Goal: Navigation & Orientation: Find specific page/section

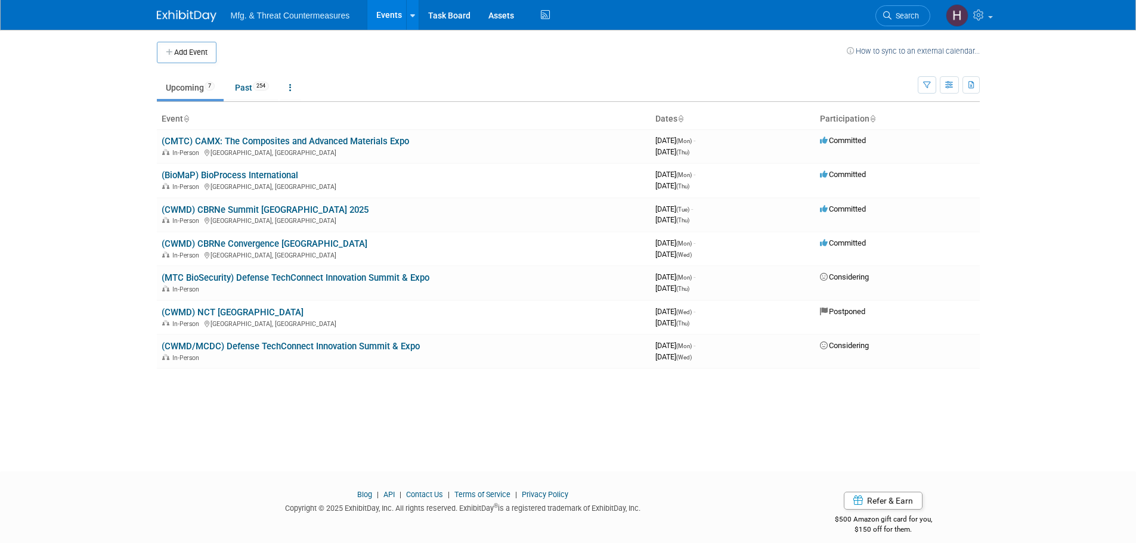
drag, startPoint x: 296, startPoint y: 245, endPoint x: 101, endPoint y: 144, distance: 220.1
click at [102, 172] on body "Mfg. & Threat Countermeasures Events Add Event Bulk Upload Events Shareable Eve…" at bounding box center [568, 271] width 1136 height 543
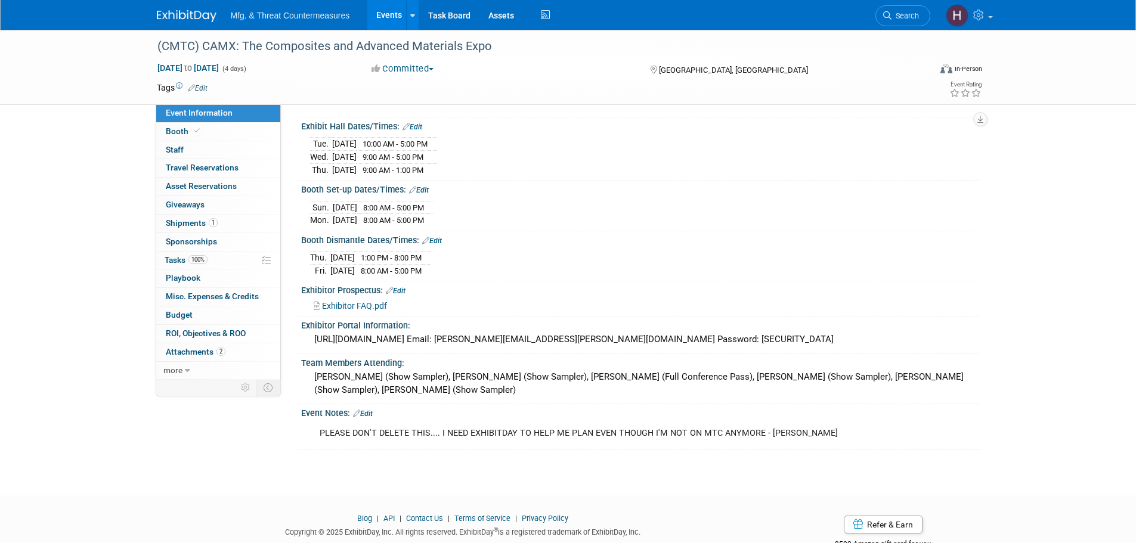
scroll to position [153, 0]
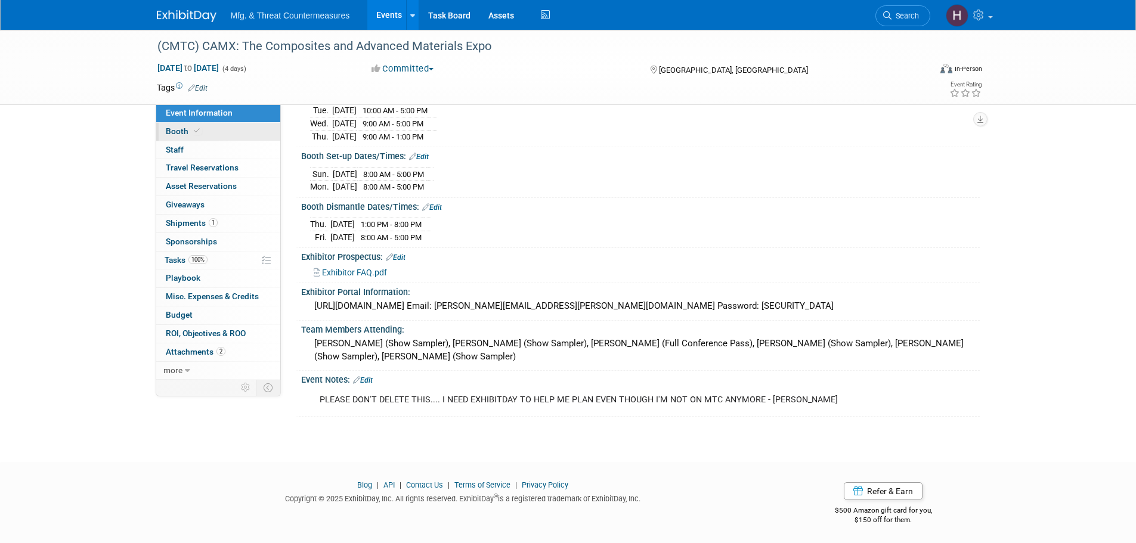
click at [200, 126] on span "Booth" at bounding box center [184, 131] width 36 height 10
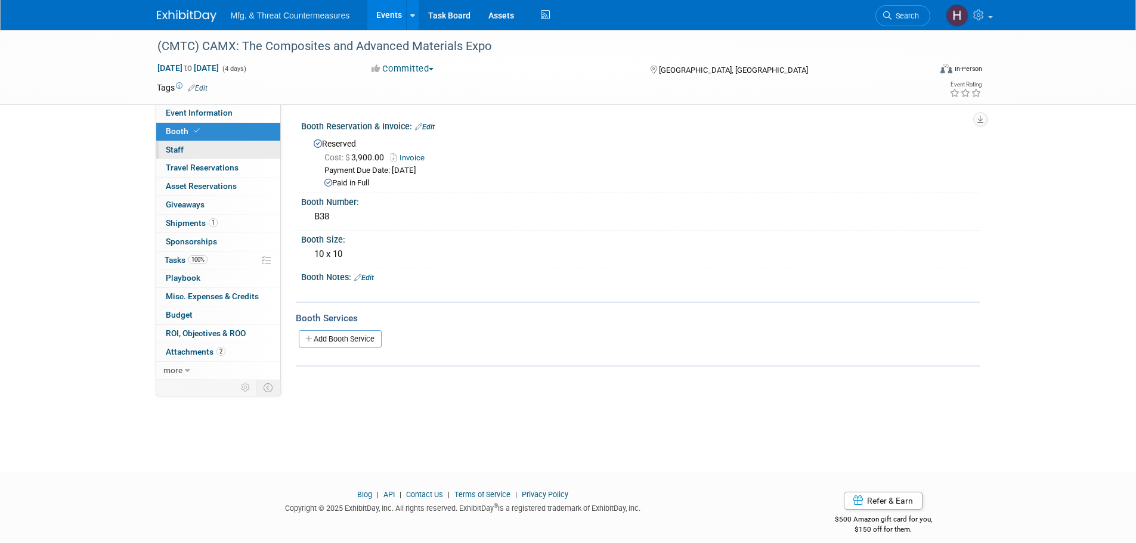
click at [197, 145] on link "0 Staff 0" at bounding box center [218, 150] width 124 height 18
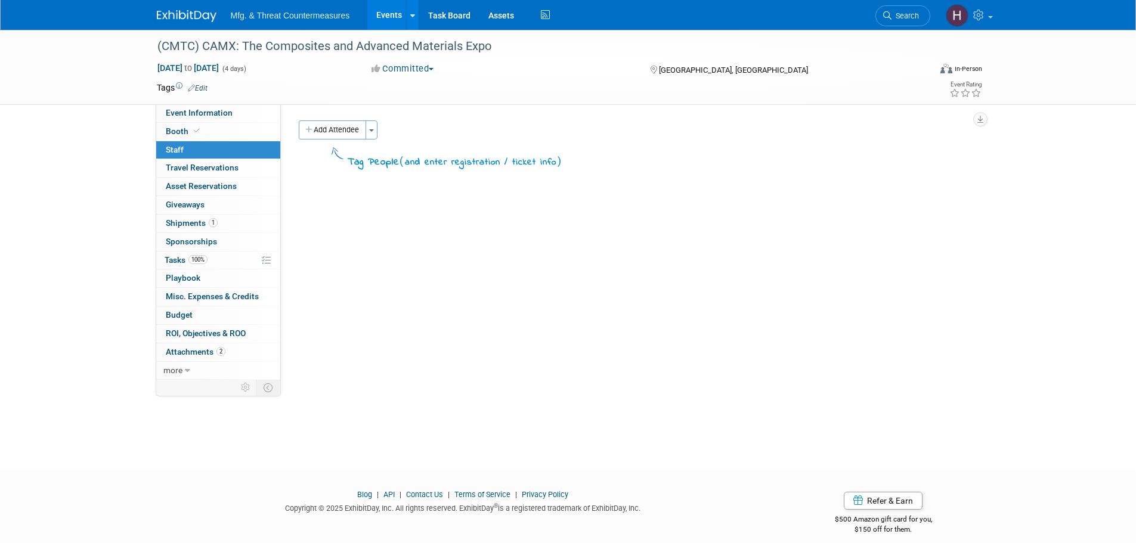
click at [337, 126] on button "Add Attendee" at bounding box center [332, 129] width 67 height 19
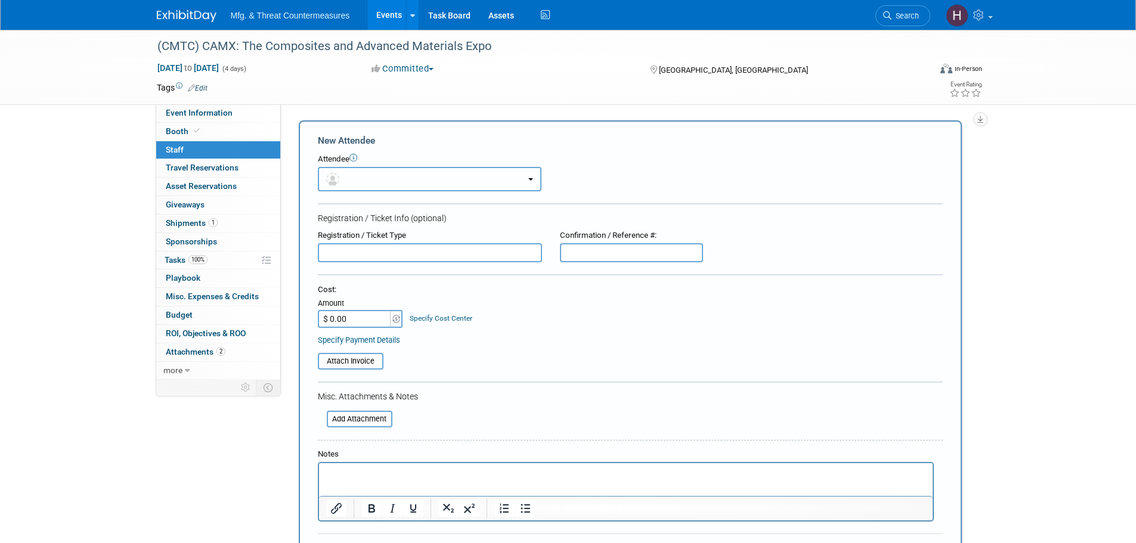
click at [444, 178] on button "button" at bounding box center [430, 179] width 224 height 24
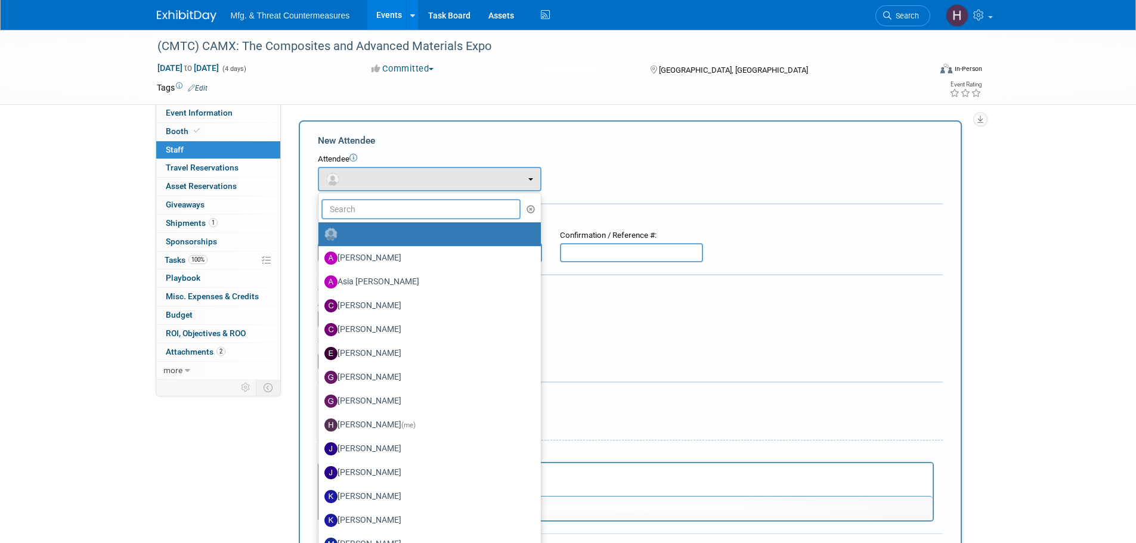
click at [396, 216] on input "text" at bounding box center [421, 209] width 200 height 20
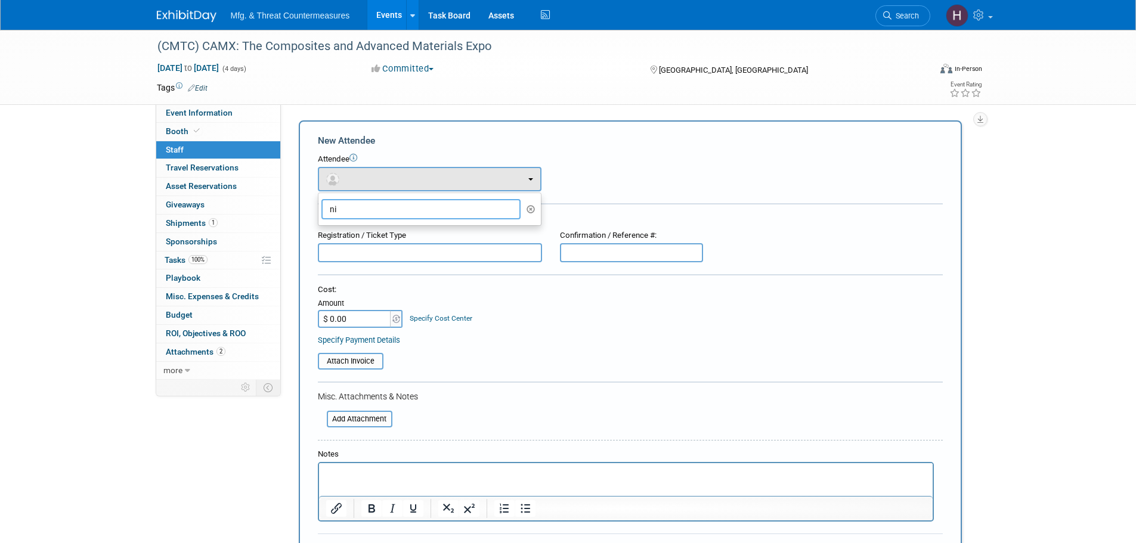
type input "n"
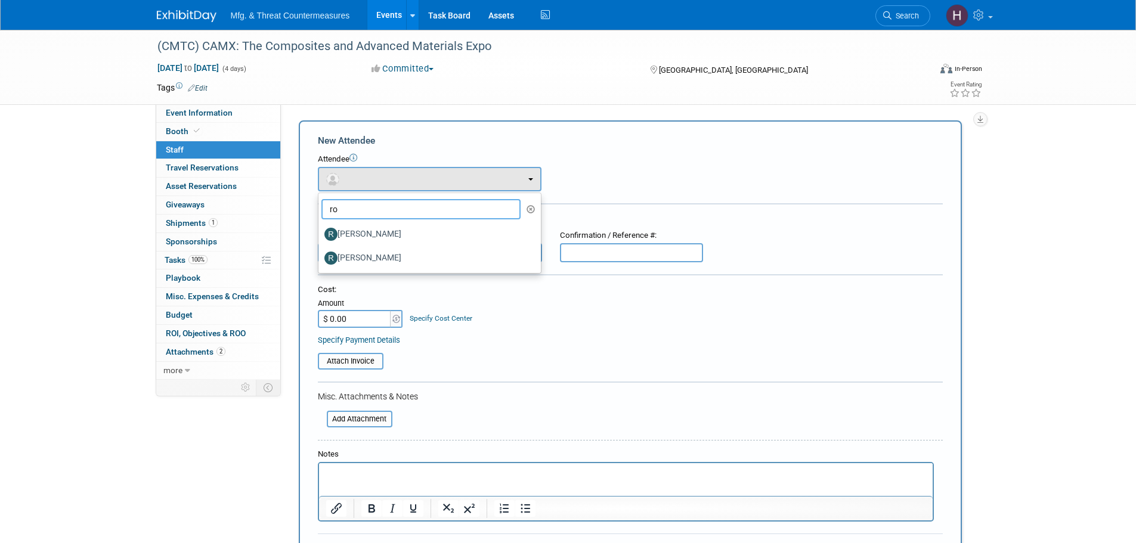
type input "r"
type input "d"
type input "s"
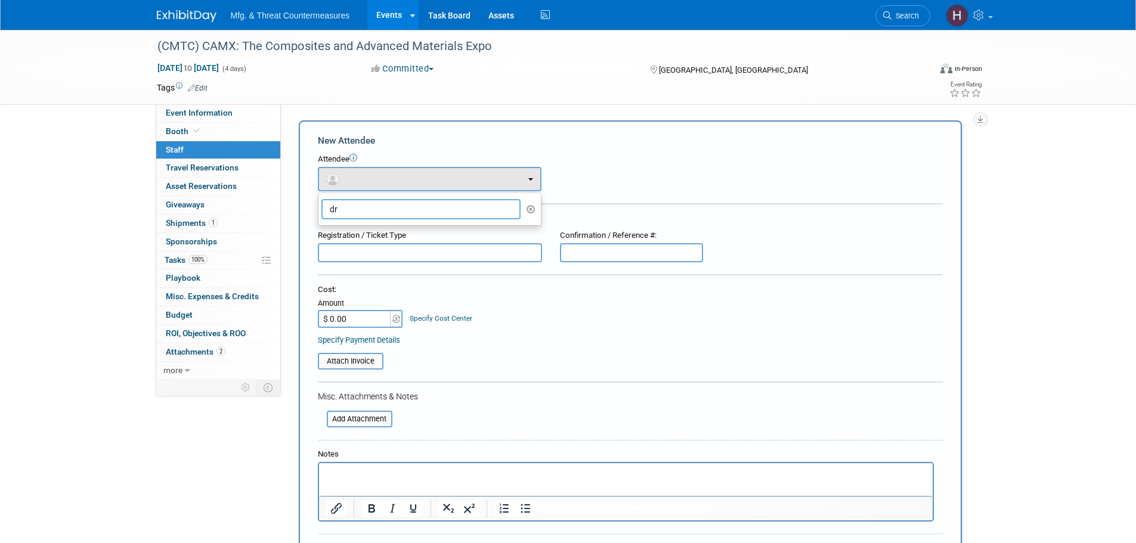
type input "d"
type input "eug"
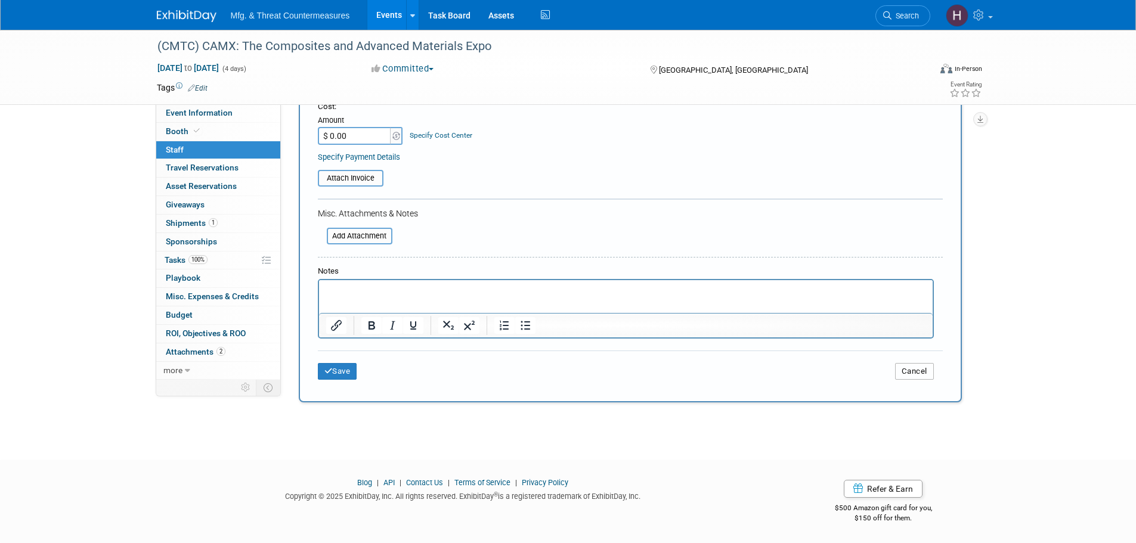
drag, startPoint x: 921, startPoint y: 372, endPoint x: 908, endPoint y: 375, distance: 13.9
click at [921, 372] on button "Cancel" at bounding box center [914, 371] width 39 height 17
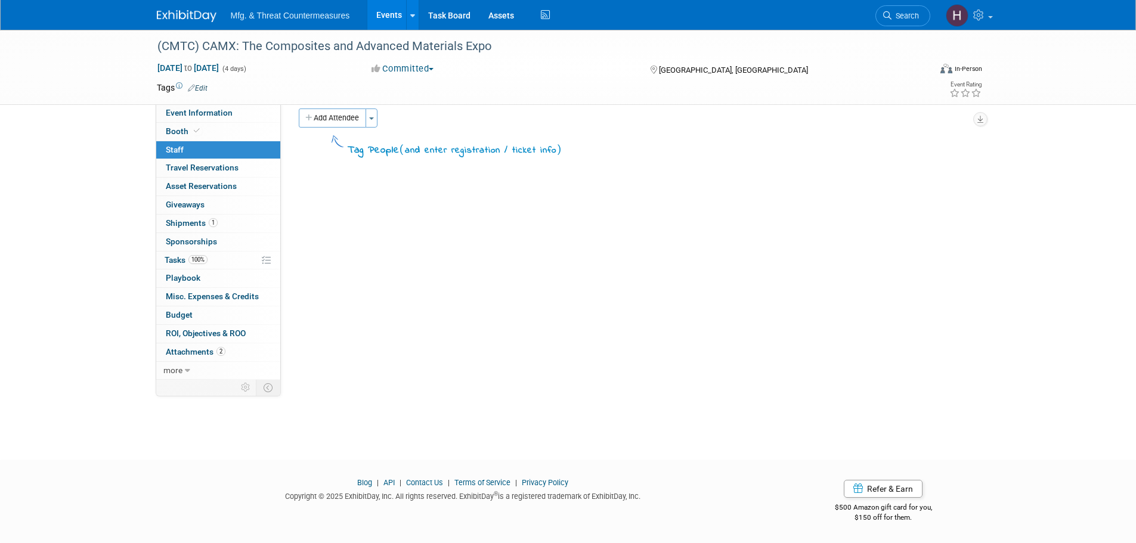
scroll to position [12, 0]
click at [222, 174] on link "0 Travel Reservations 0" at bounding box center [218, 168] width 124 height 18
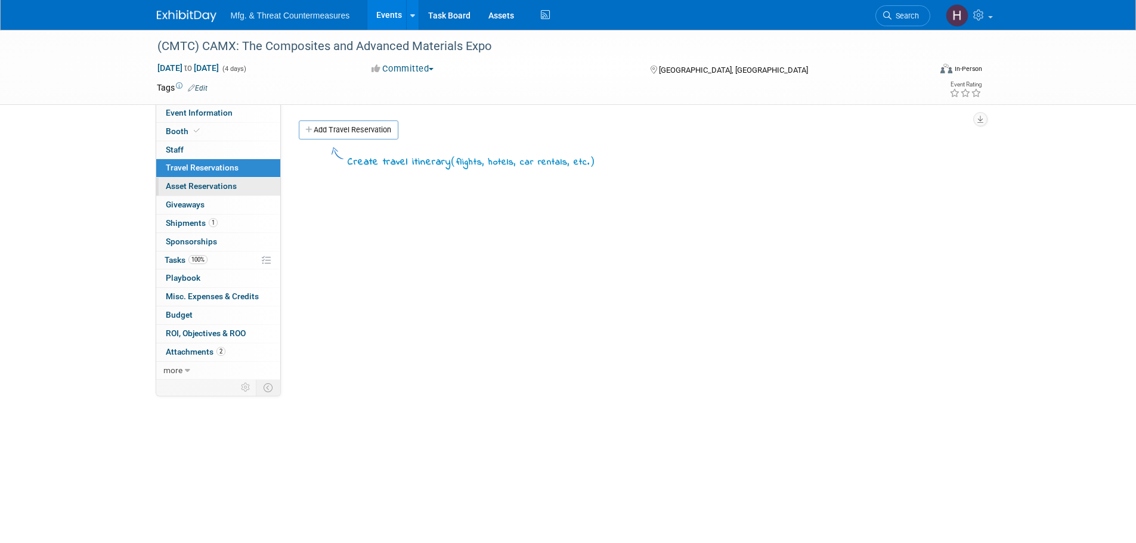
click at [215, 187] on span "Asset Reservations 0" at bounding box center [201, 186] width 71 height 10
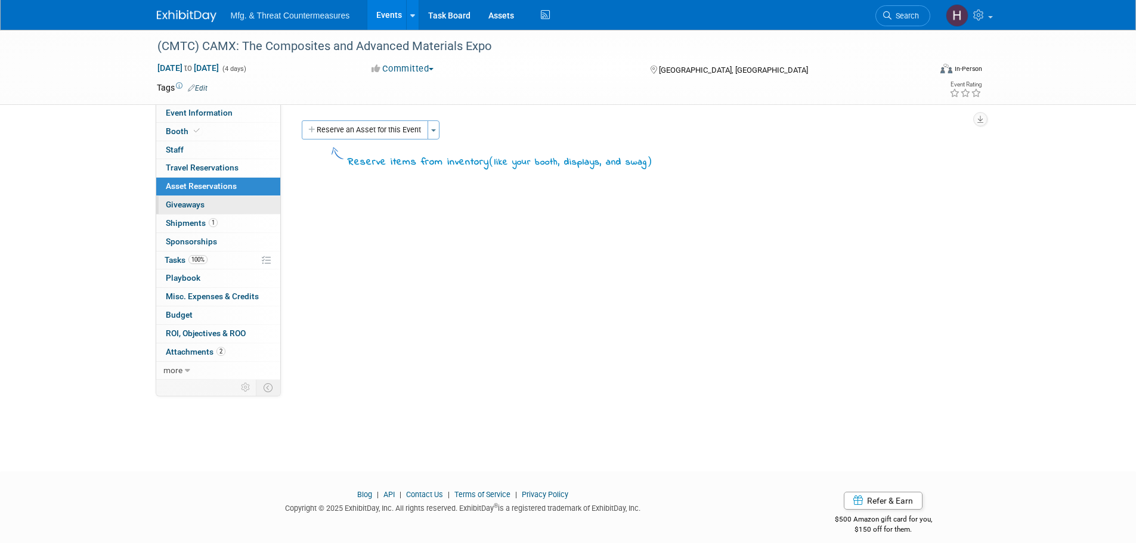
click at [206, 203] on link "0 Giveaways 0" at bounding box center [218, 205] width 124 height 18
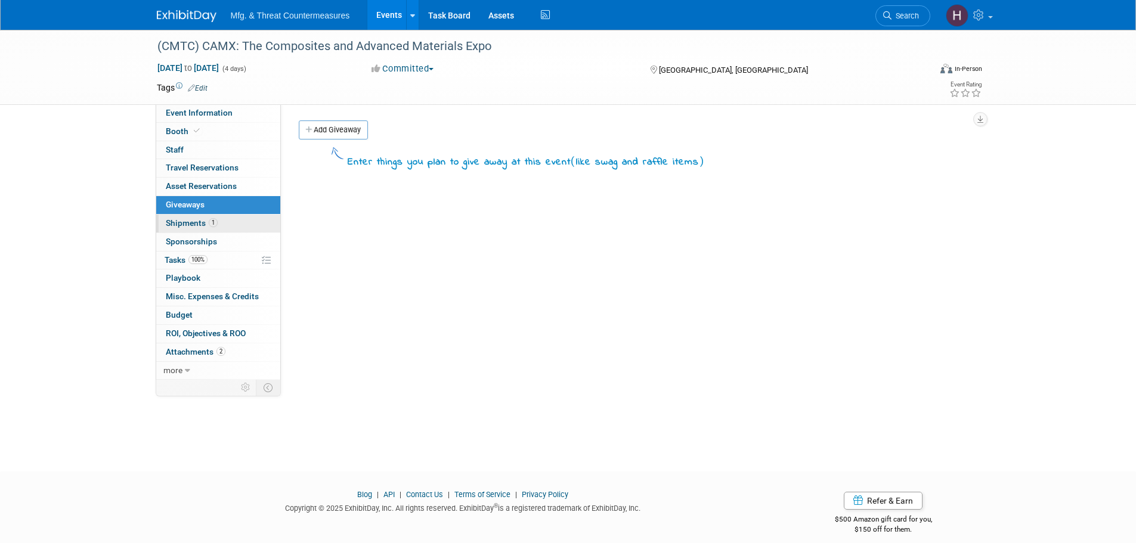
click at [198, 227] on span "Shipments 1" at bounding box center [192, 223] width 52 height 10
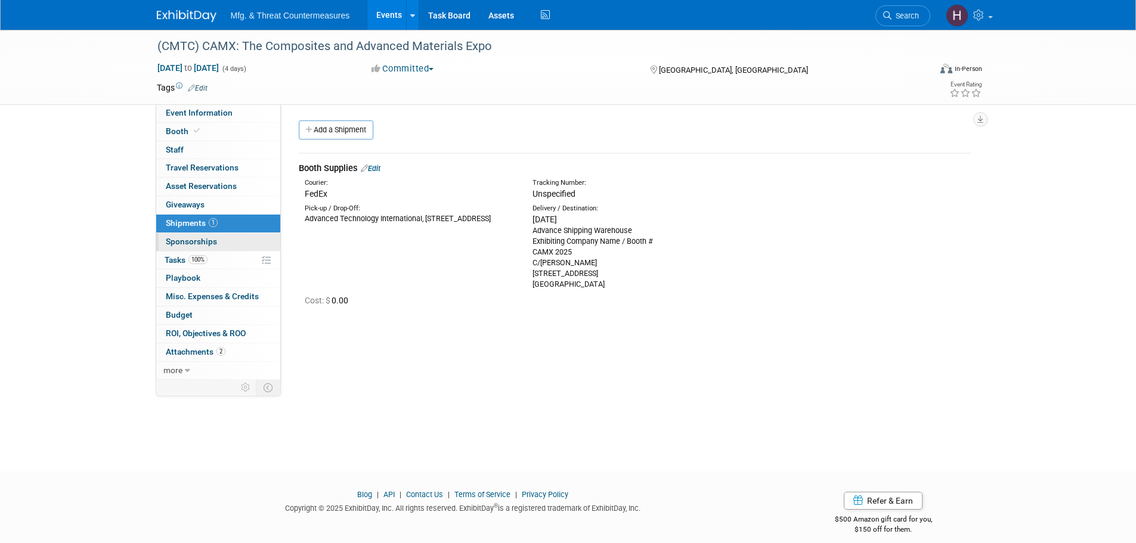
click at [186, 246] on span "Sponsorships 0" at bounding box center [191, 242] width 51 height 10
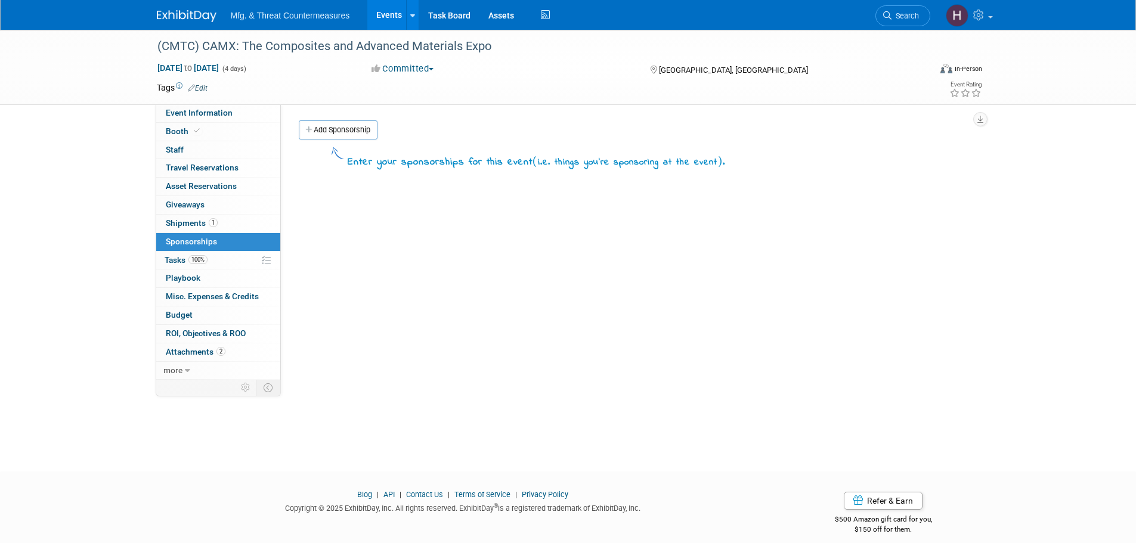
click at [181, 255] on span "Tasks 100%" at bounding box center [186, 260] width 43 height 10
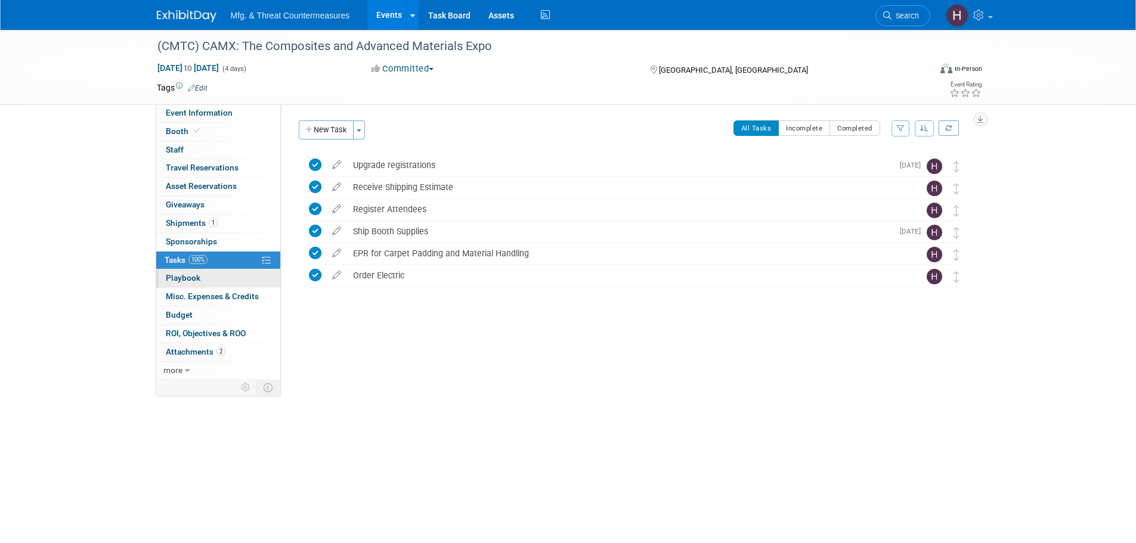
click at [177, 279] on span "Playbook 0" at bounding box center [183, 278] width 35 height 10
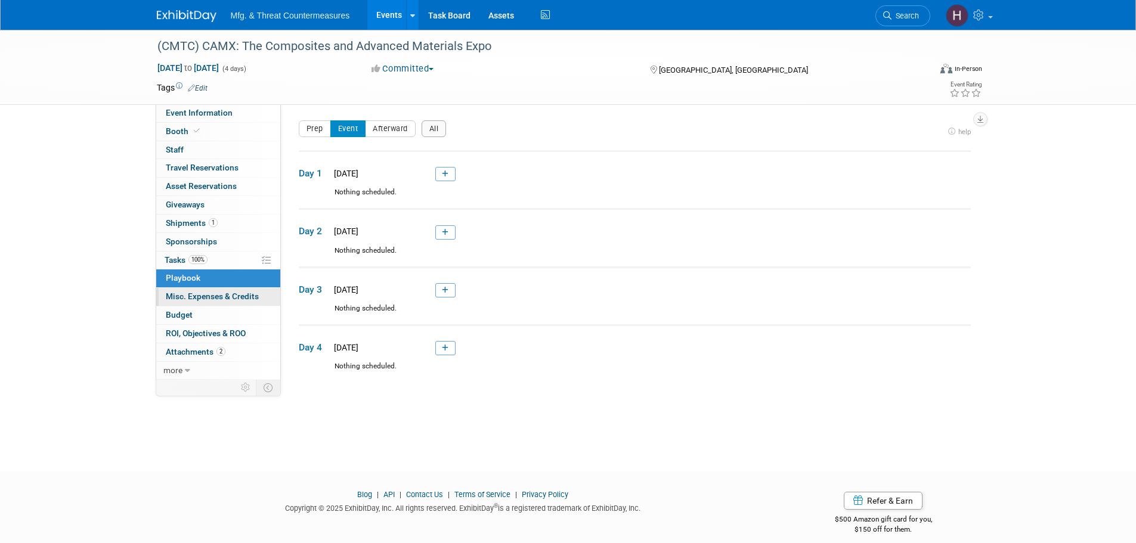
click at [191, 304] on link "0 Misc. Expenses & Credits 0" at bounding box center [218, 297] width 124 height 18
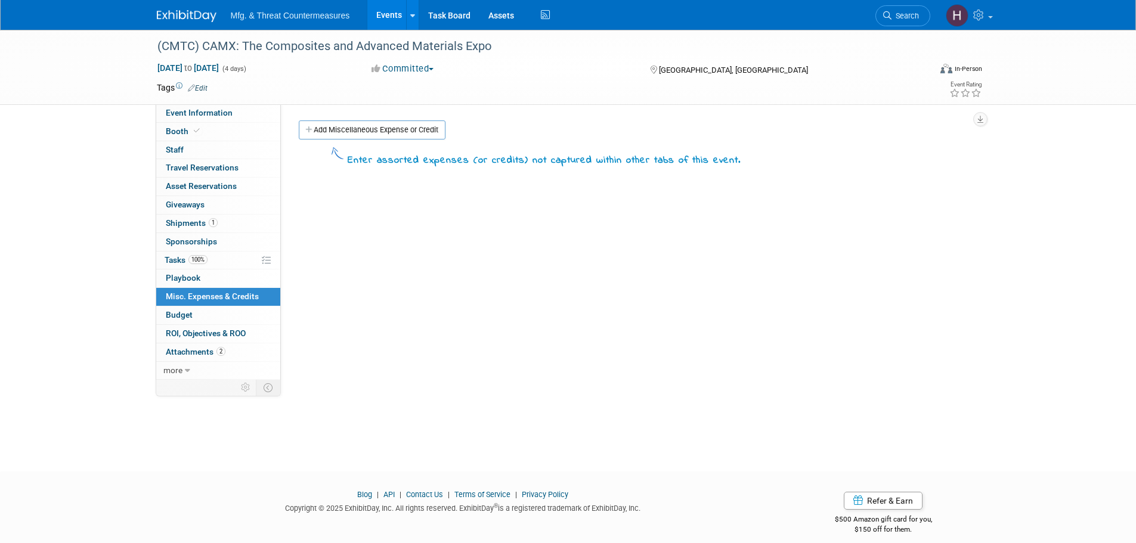
click at [188, 313] on span "Budget" at bounding box center [179, 315] width 27 height 10
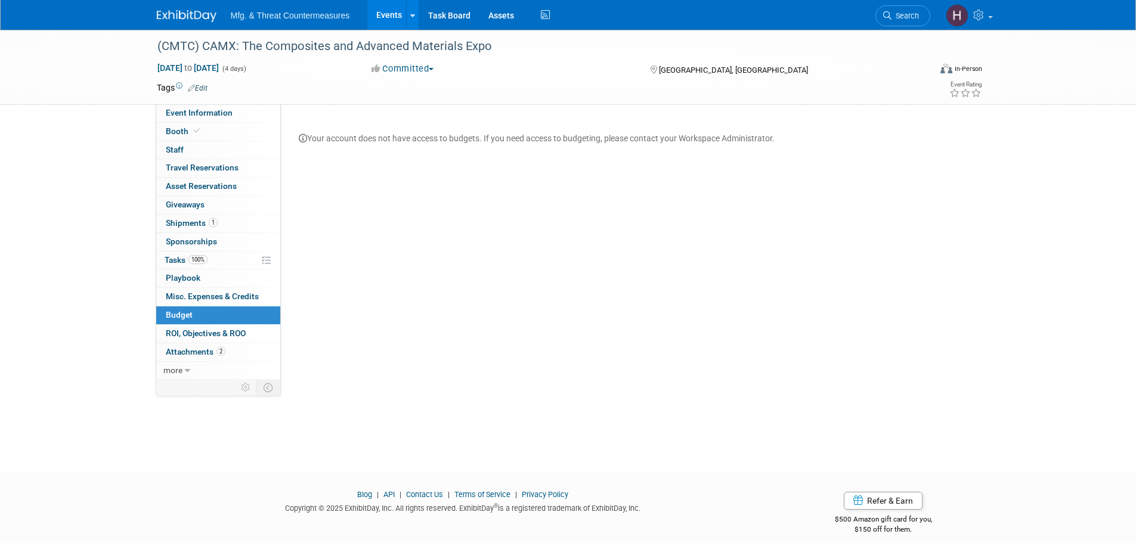
click at [188, 324] on link "Budget" at bounding box center [218, 316] width 124 height 18
click at [188, 344] on link "2 Attachments 2" at bounding box center [218, 353] width 124 height 18
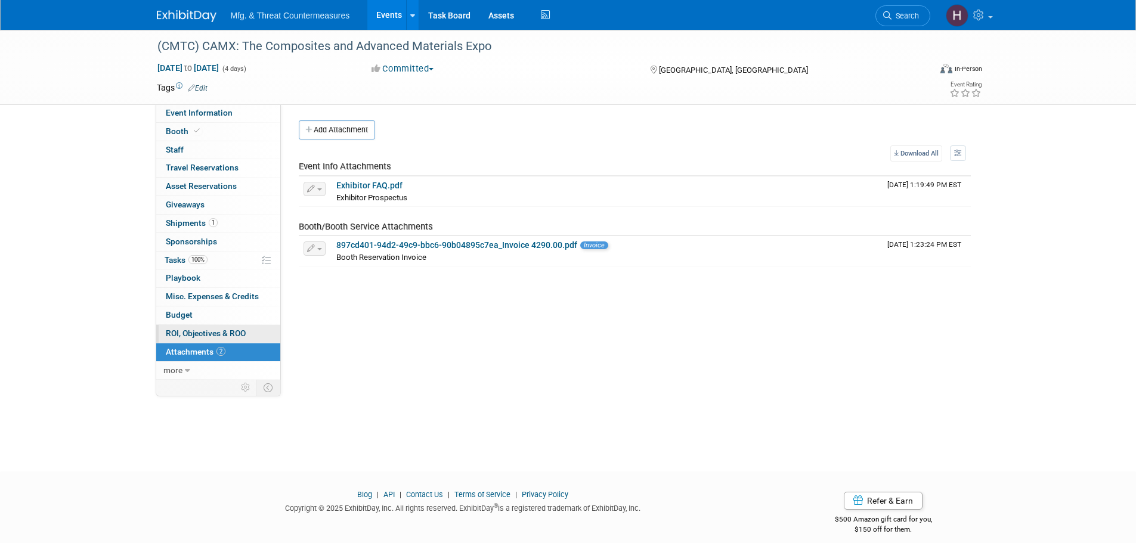
click at [190, 337] on span "ROI, Objectives & ROO 0" at bounding box center [206, 334] width 80 height 10
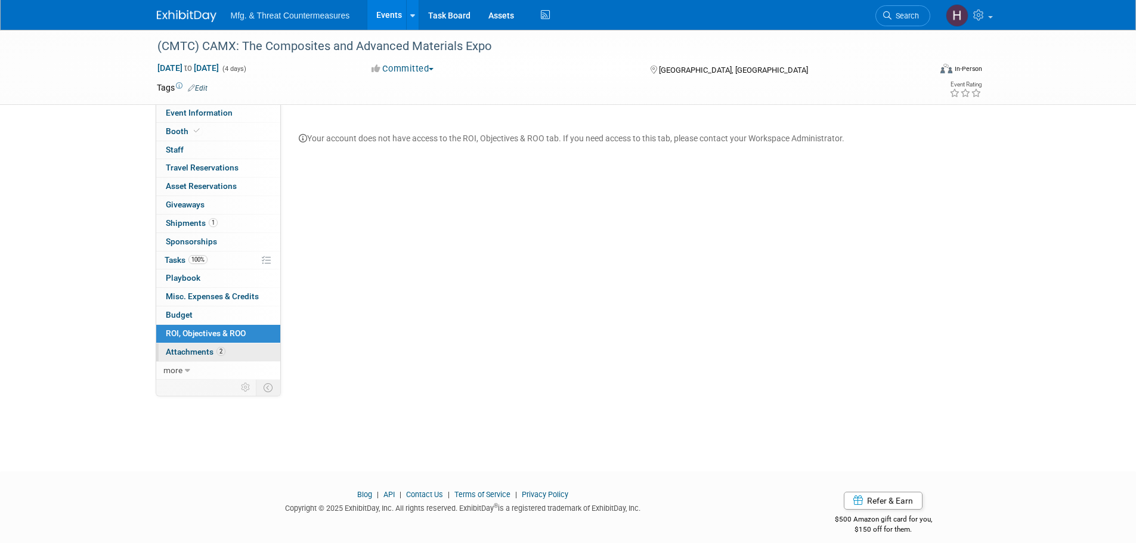
click at [188, 347] on span "Attachments 2" at bounding box center [196, 352] width 60 height 10
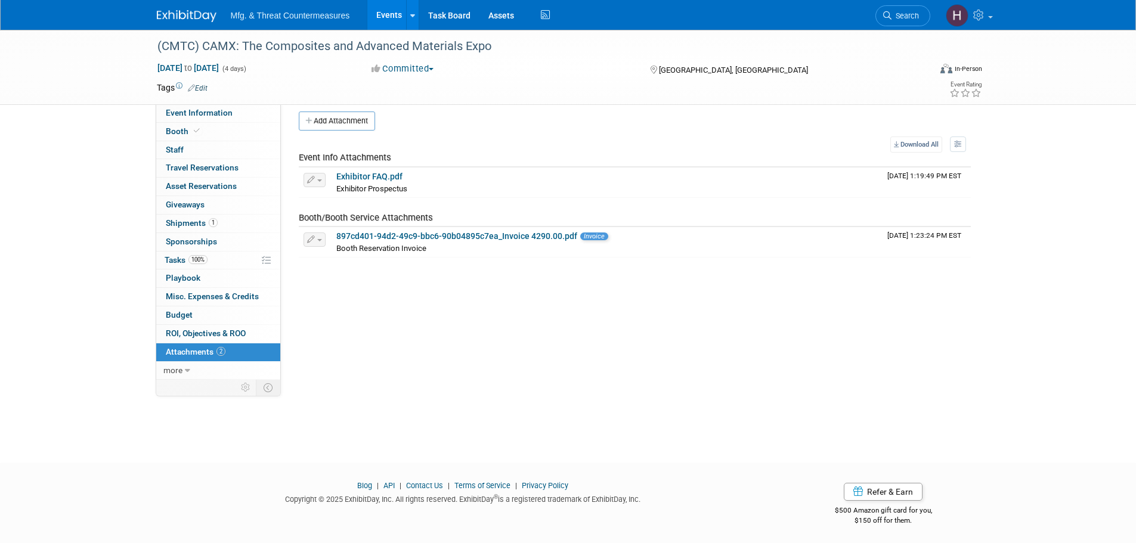
scroll to position [12, 0]
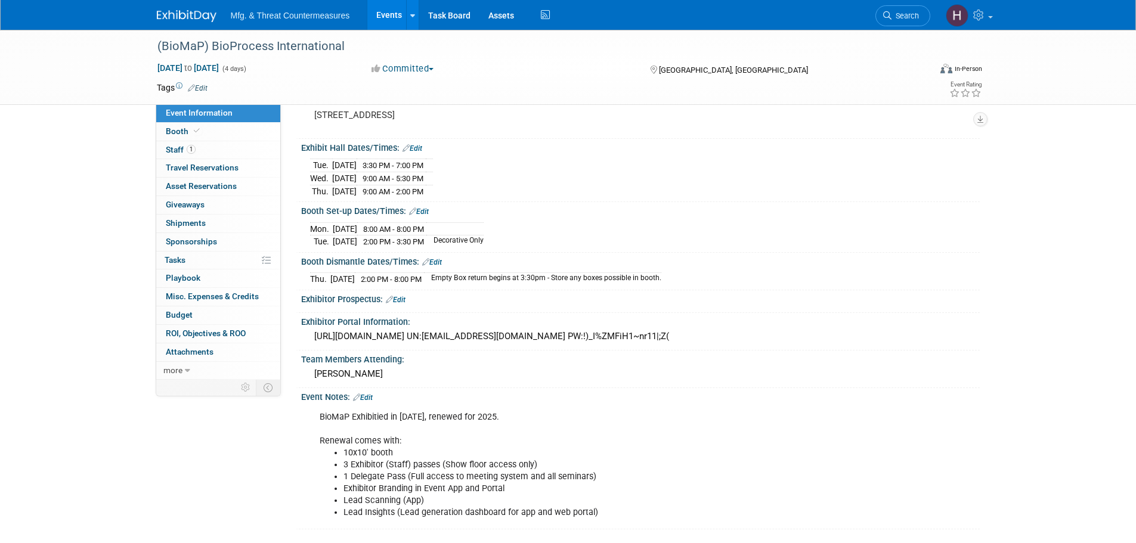
scroll to position [119, 0]
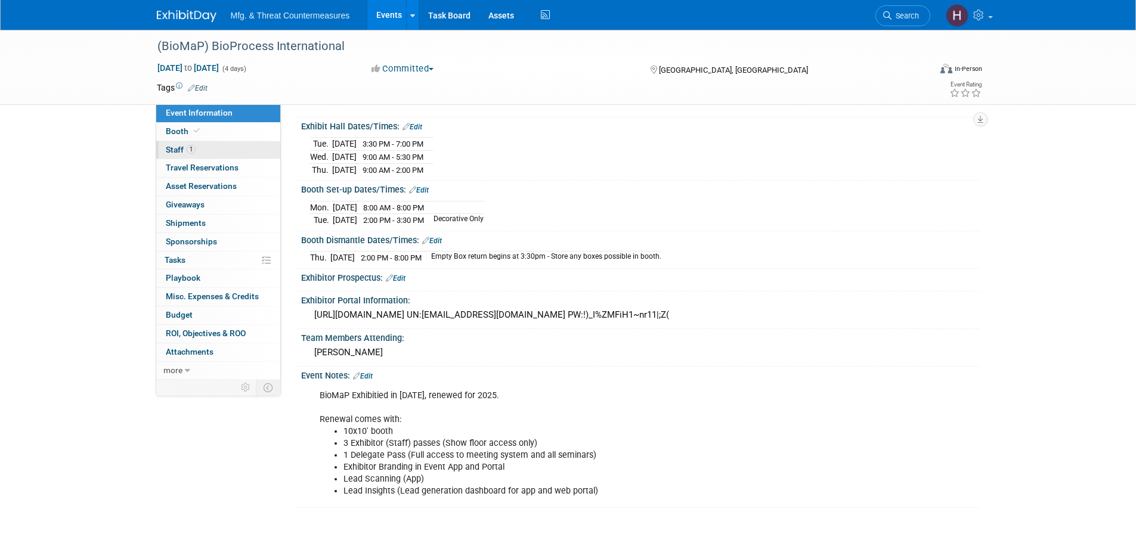
drag, startPoint x: 232, startPoint y: 134, endPoint x: 227, endPoint y: 142, distance: 9.1
click at [232, 134] on link "Booth" at bounding box center [218, 132] width 124 height 18
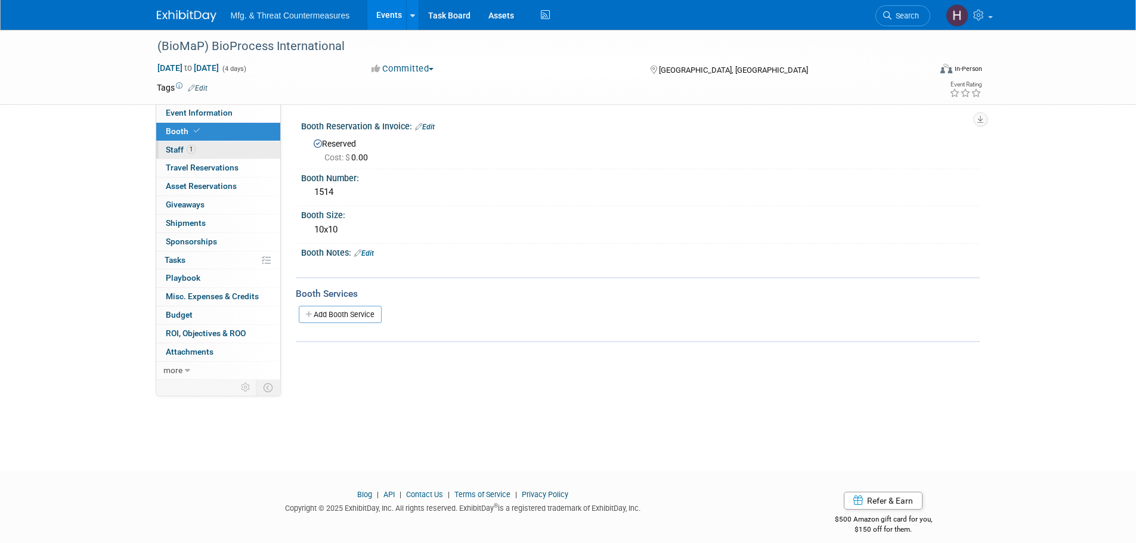
click at [218, 154] on link "1 Staff 1" at bounding box center [218, 150] width 124 height 18
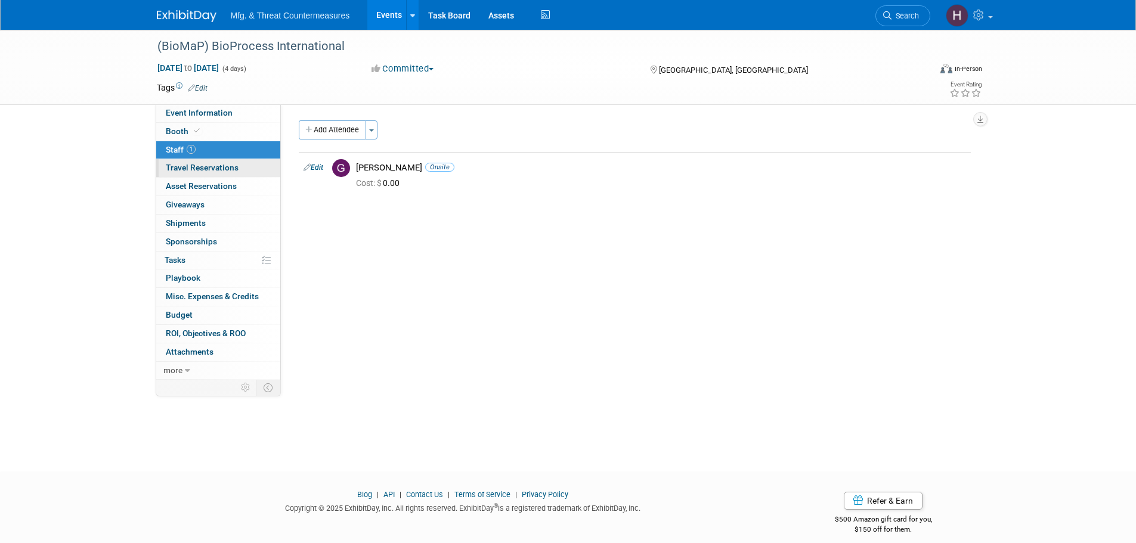
click at [220, 171] on span "Travel Reservations 0" at bounding box center [202, 168] width 73 height 10
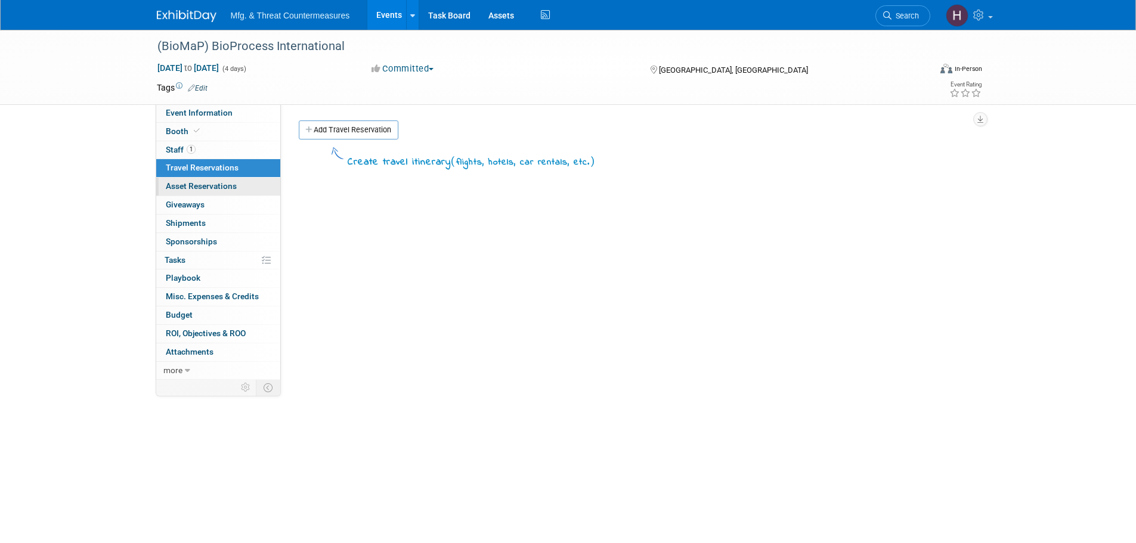
click at [216, 191] on span "Asset Reservations 0" at bounding box center [201, 186] width 71 height 10
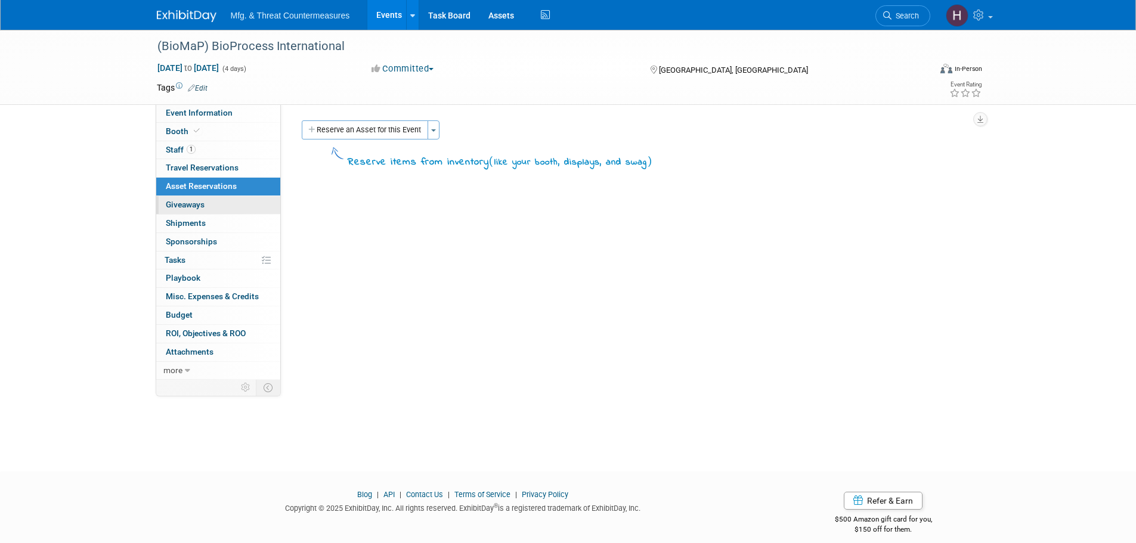
click at [209, 202] on link "0 Giveaways 0" at bounding box center [218, 205] width 124 height 18
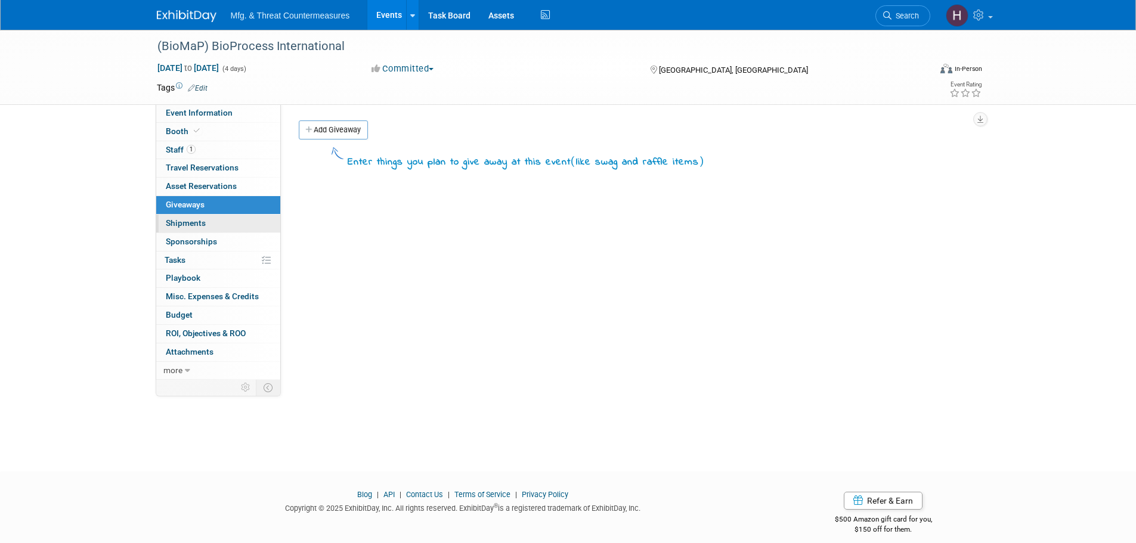
click at [206, 222] on link "0 Shipments 0" at bounding box center [218, 224] width 124 height 18
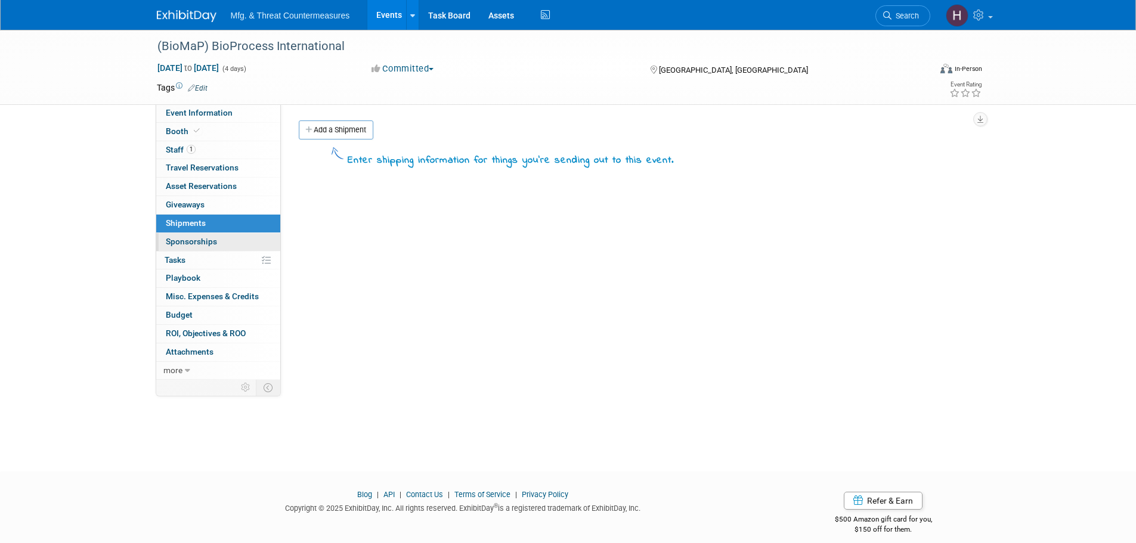
click at [203, 239] on span "Sponsorships 0" at bounding box center [191, 242] width 51 height 10
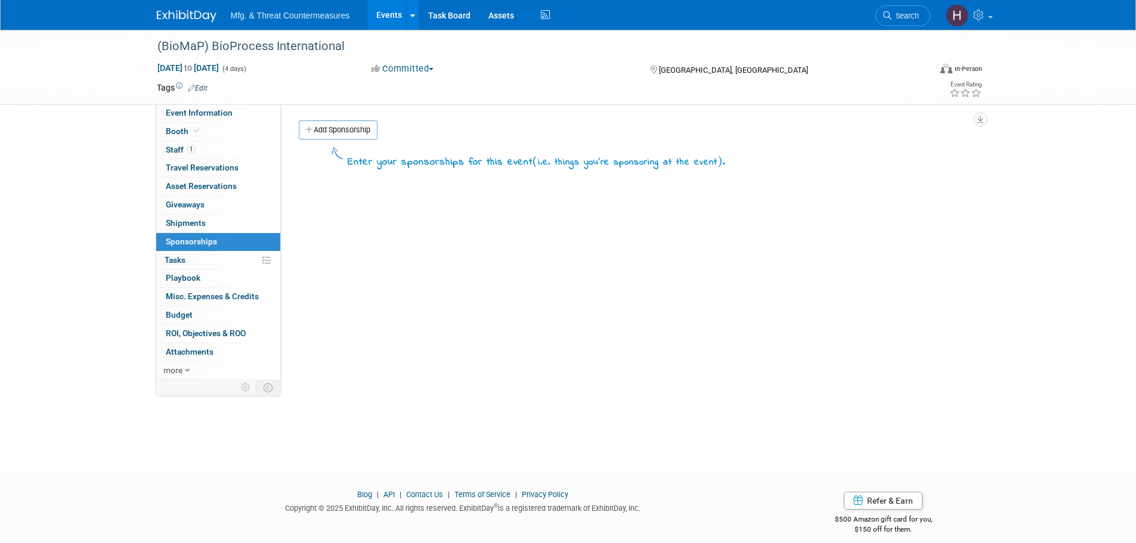
click at [199, 259] on link "0% Tasks 0%" at bounding box center [218, 261] width 124 height 18
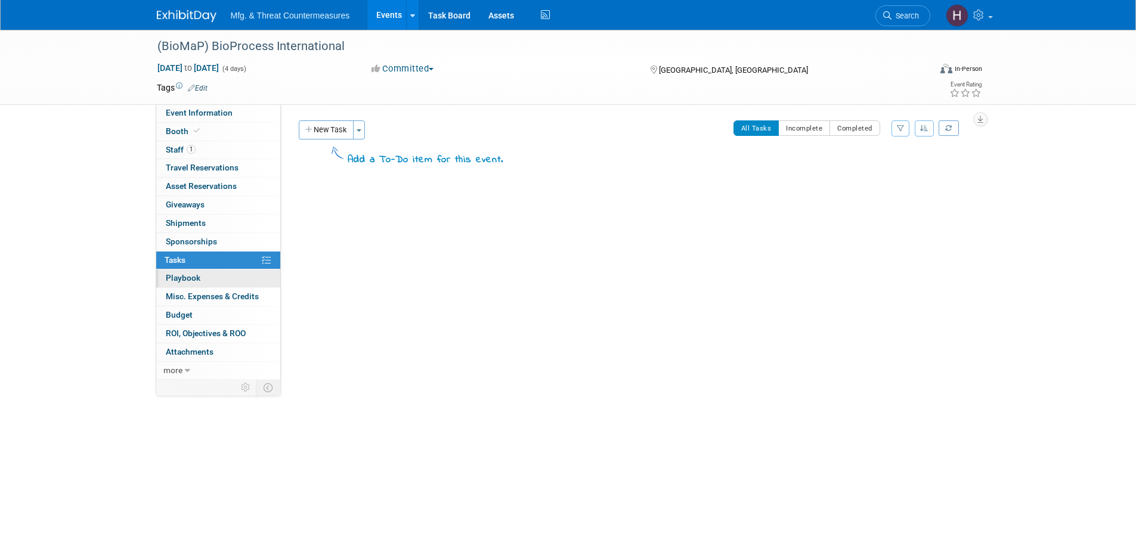
click at [194, 279] on span "Playbook 0" at bounding box center [183, 278] width 35 height 10
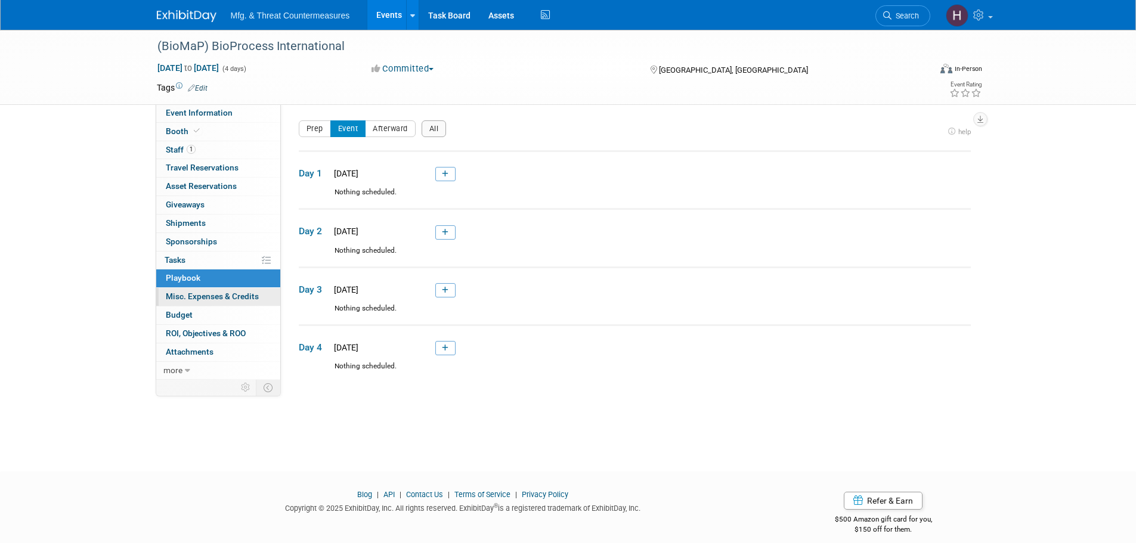
click at [193, 296] on span "Misc. Expenses & Credits 0" at bounding box center [212, 297] width 93 height 10
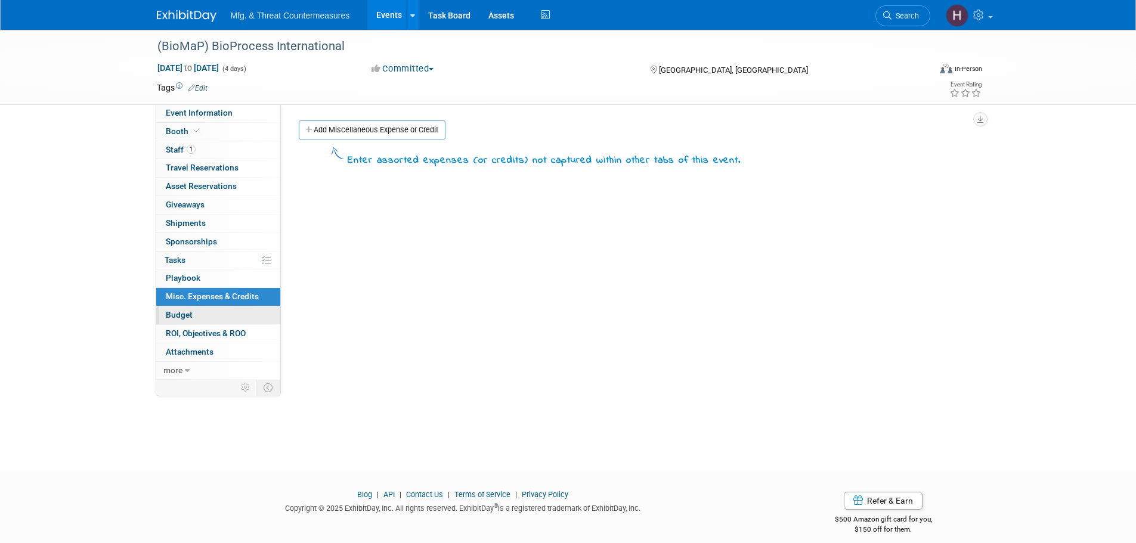
click at [196, 320] on link "Budget" at bounding box center [218, 316] width 124 height 18
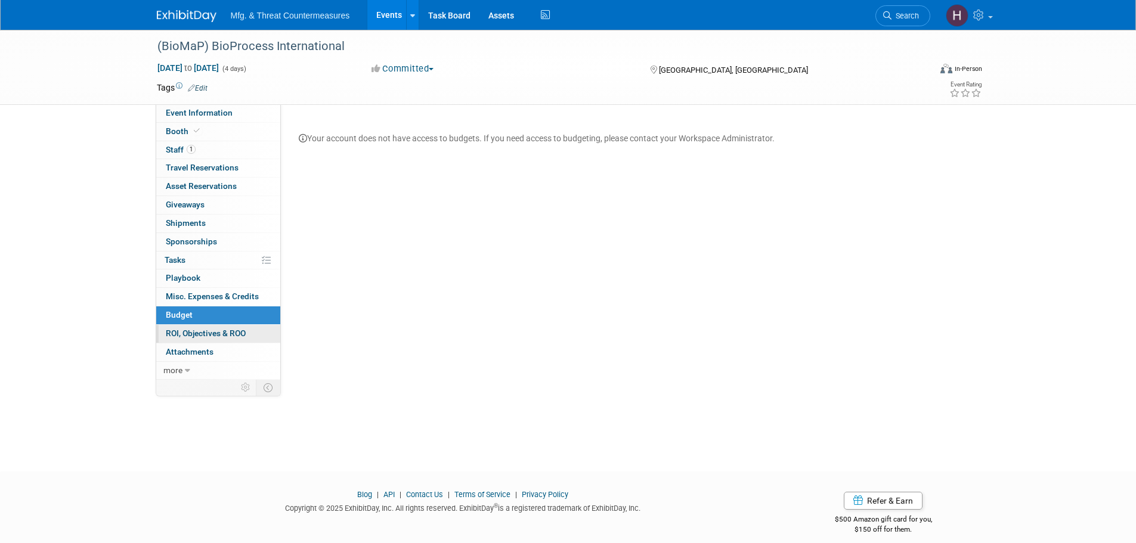
click at [214, 342] on link "0 ROI, Objectives & ROO 0" at bounding box center [218, 334] width 124 height 18
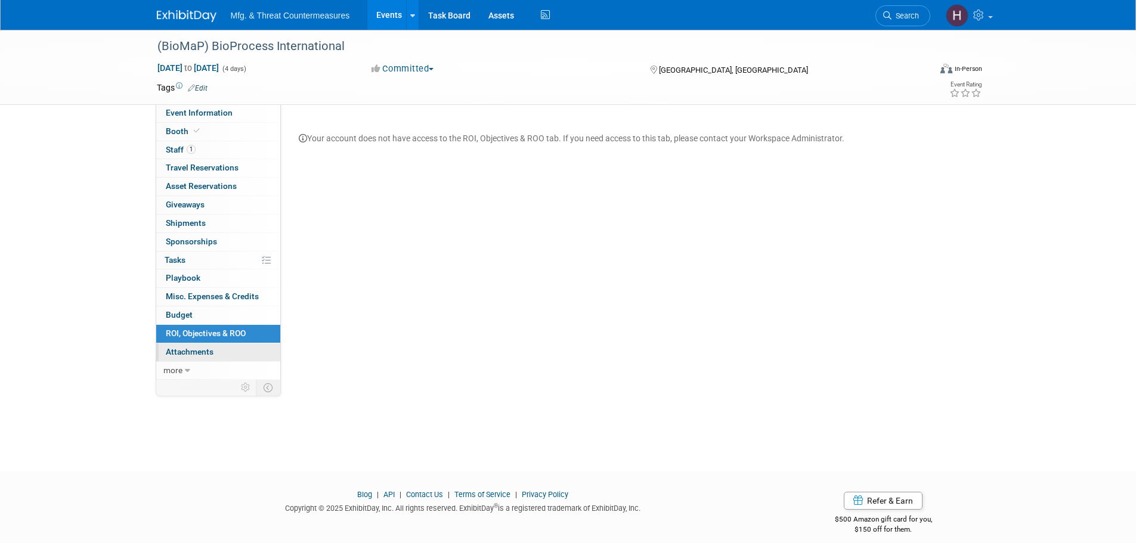
click at [204, 351] on span "Attachments 0" at bounding box center [190, 352] width 48 height 10
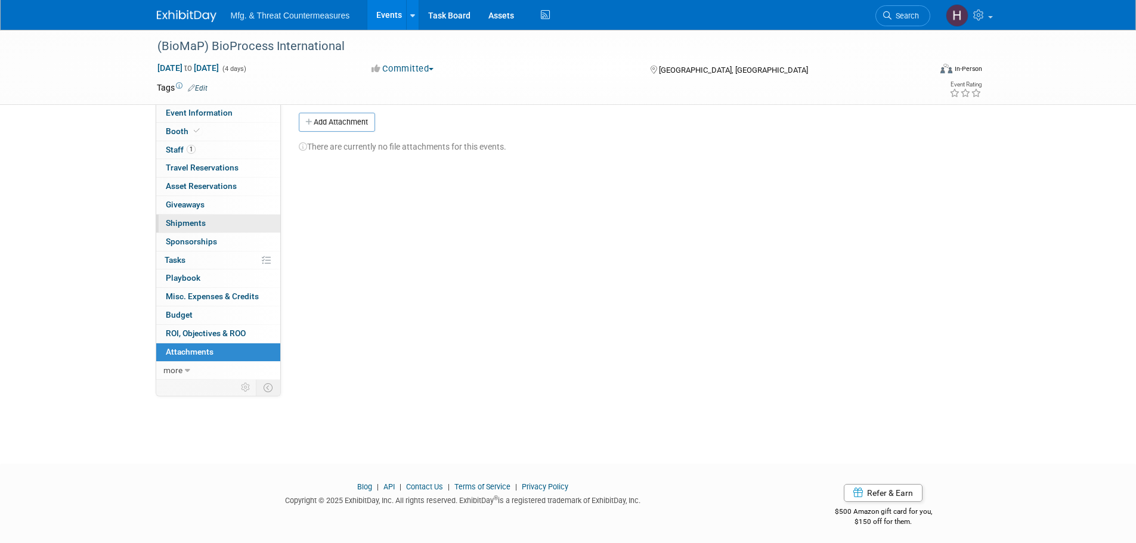
scroll to position [12, 0]
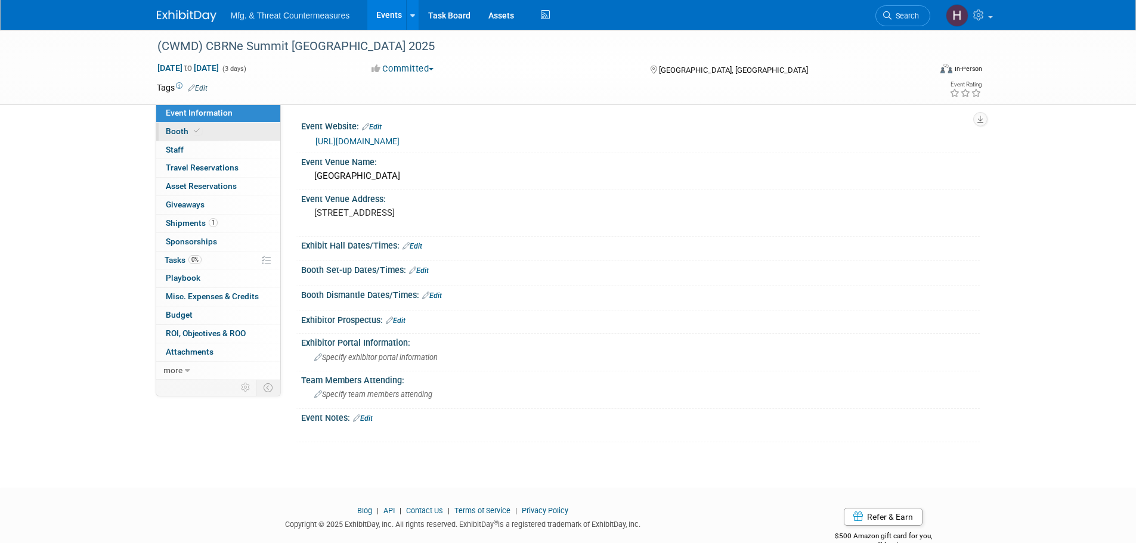
click at [196, 128] on icon at bounding box center [197, 131] width 6 height 7
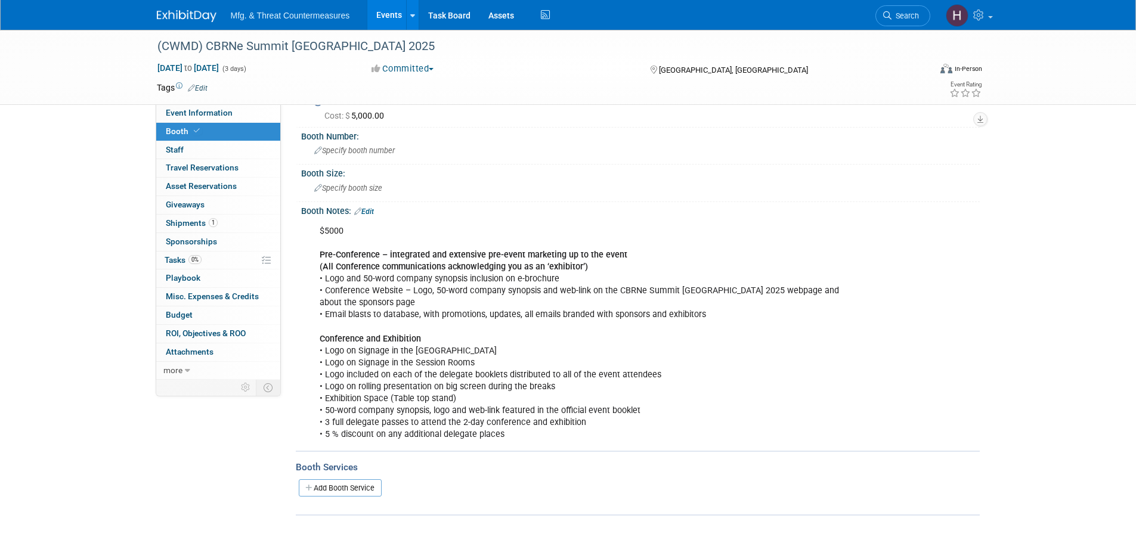
scroll to position [143, 0]
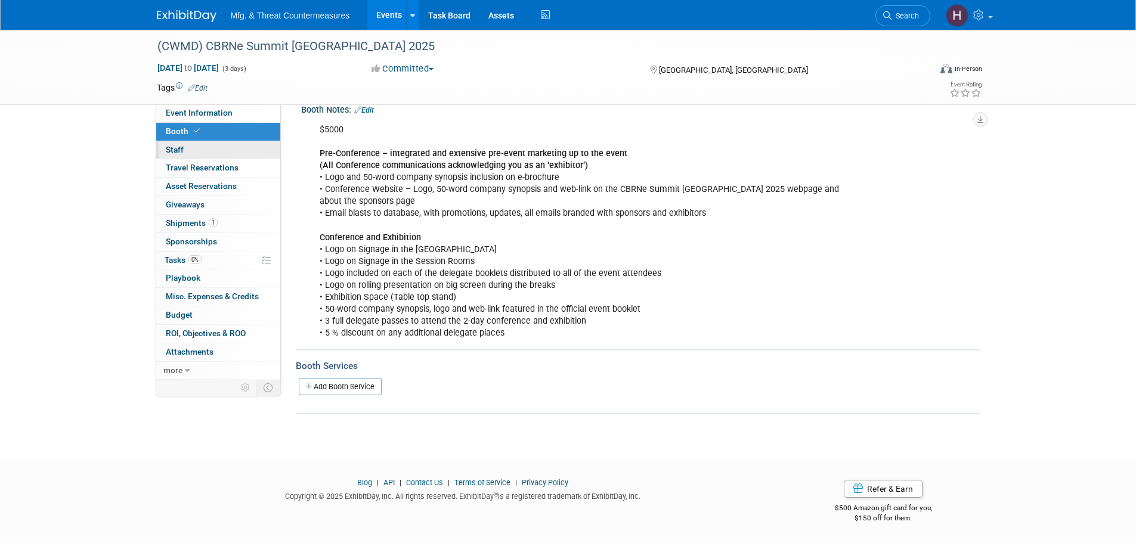
click at [234, 141] on link "0 Staff 0" at bounding box center [218, 150] width 124 height 18
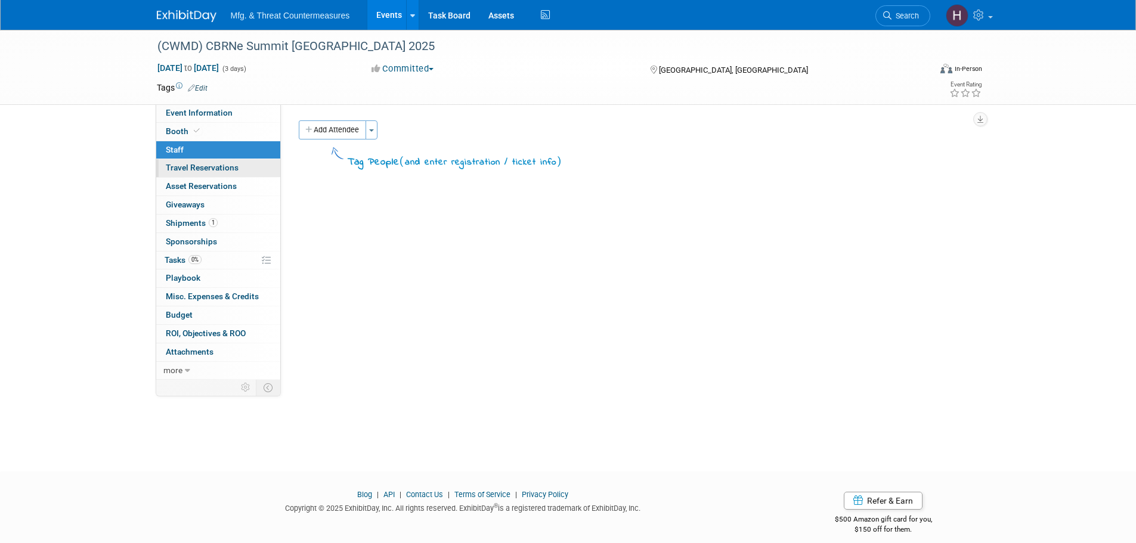
click at [219, 162] on link "0 Travel Reservations 0" at bounding box center [218, 168] width 124 height 18
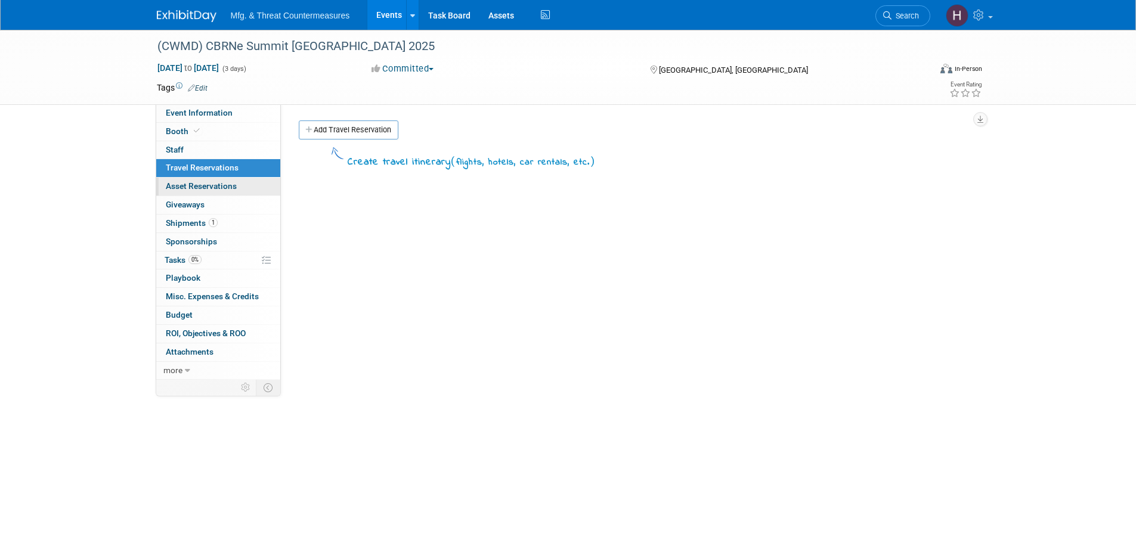
click at [208, 190] on span "Asset Reservations 0" at bounding box center [201, 186] width 71 height 10
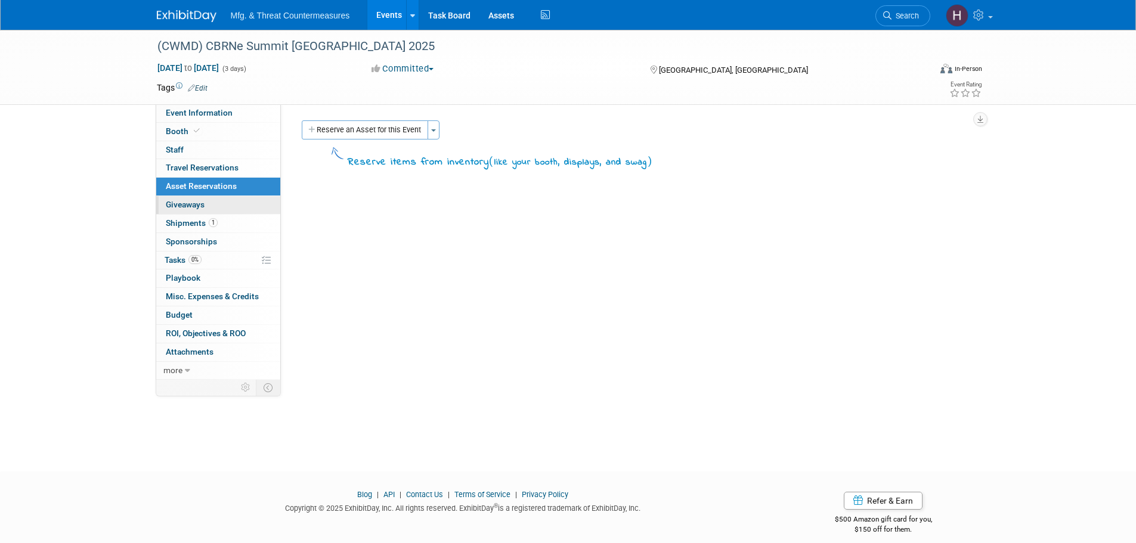
click at [194, 206] on span "Giveaways 0" at bounding box center [185, 205] width 39 height 10
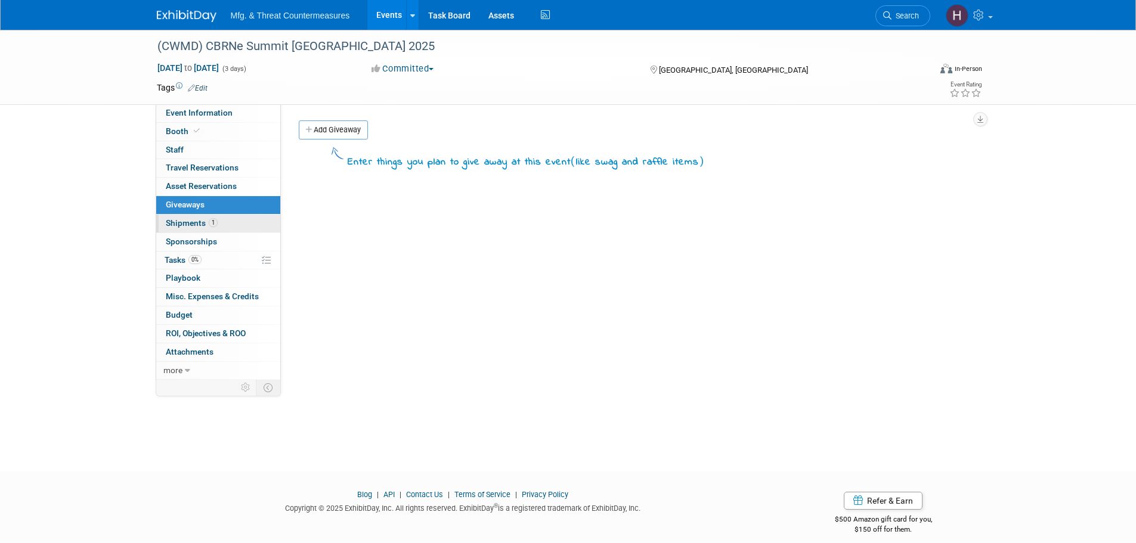
click at [179, 221] on span "Shipments 1" at bounding box center [192, 223] width 52 height 10
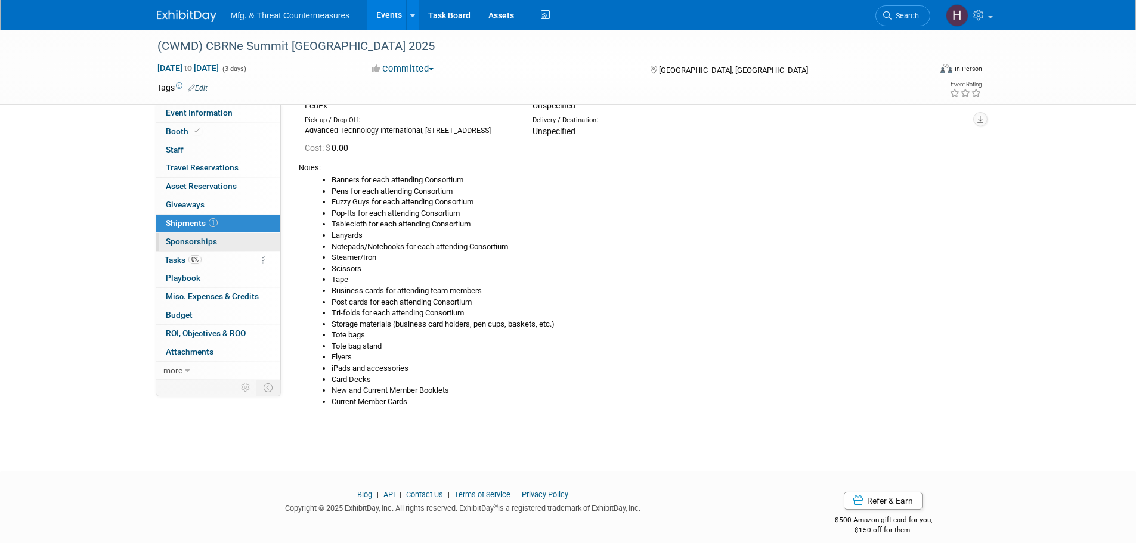
scroll to position [110, 0]
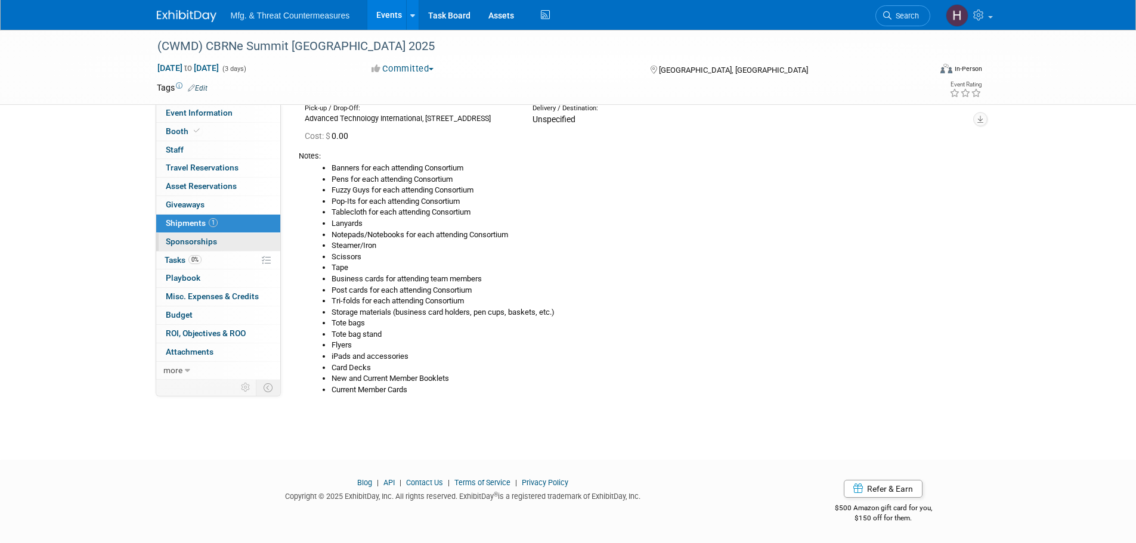
click at [168, 238] on span "Sponsorships 0" at bounding box center [191, 242] width 51 height 10
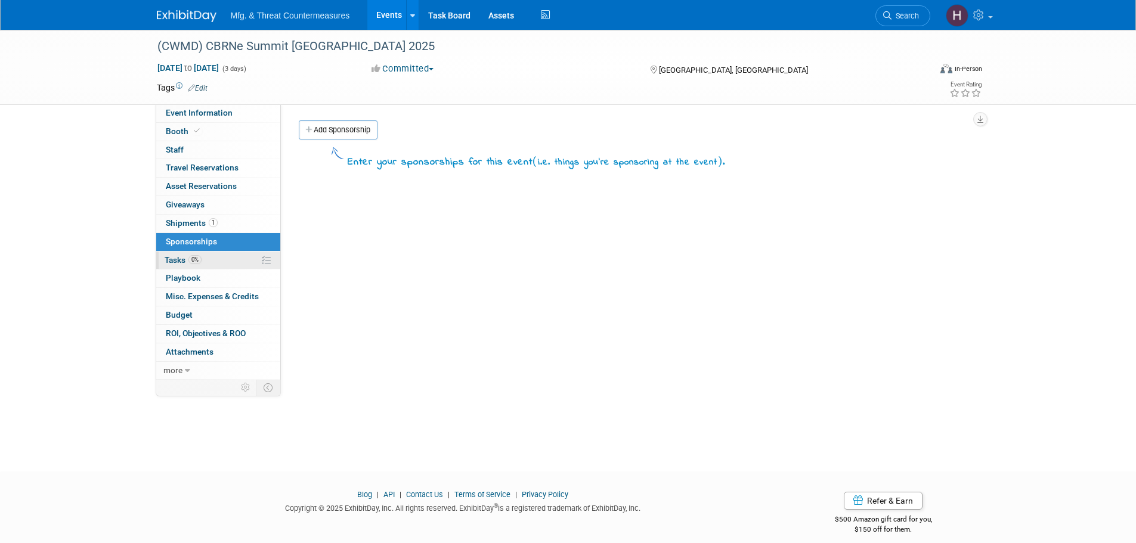
click at [165, 257] on span "Tasks 0%" at bounding box center [183, 260] width 37 height 10
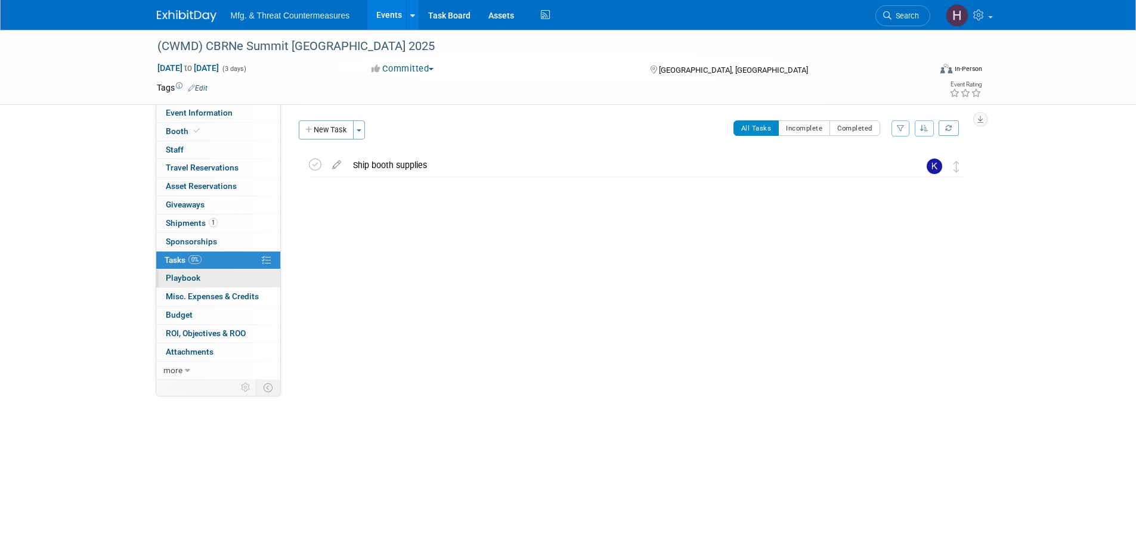
click at [171, 273] on link "0 Playbook 0" at bounding box center [218, 279] width 124 height 18
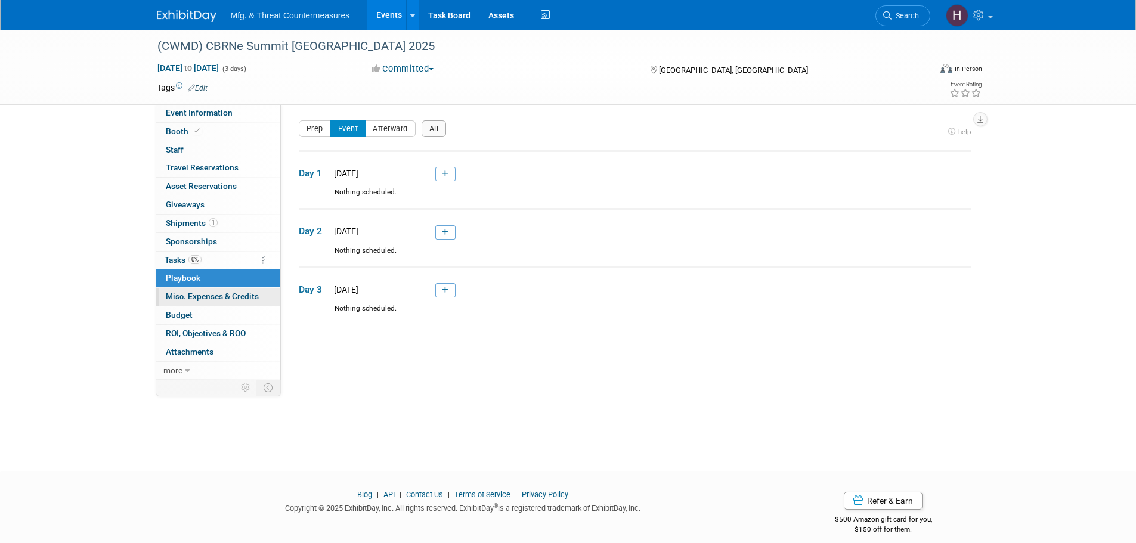
click at [176, 290] on link "0 Misc. Expenses & Credits 0" at bounding box center [218, 297] width 124 height 18
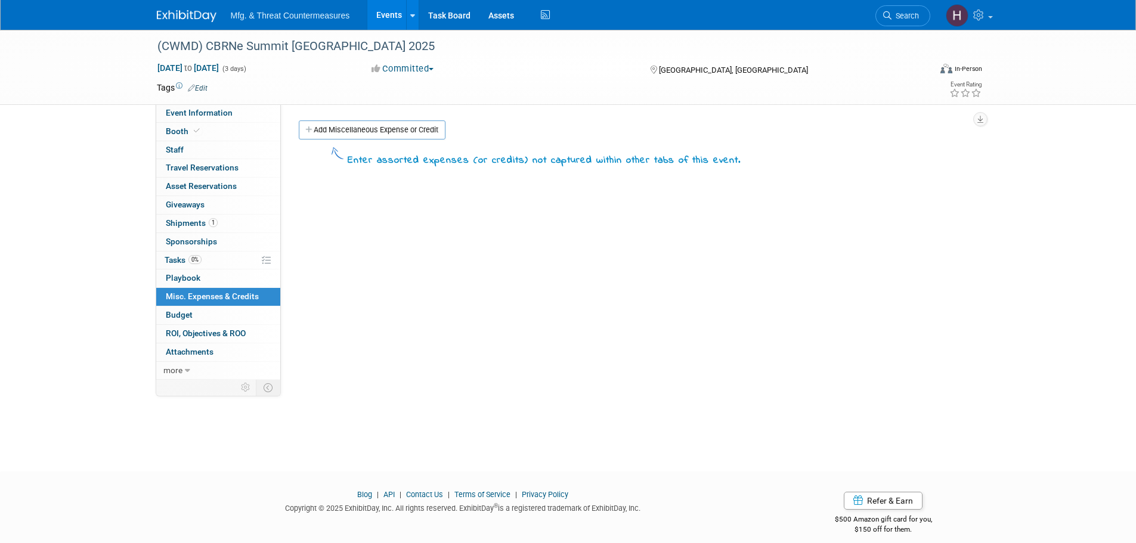
click at [182, 305] on link "0 Misc. Expenses & Credits 0" at bounding box center [218, 297] width 124 height 18
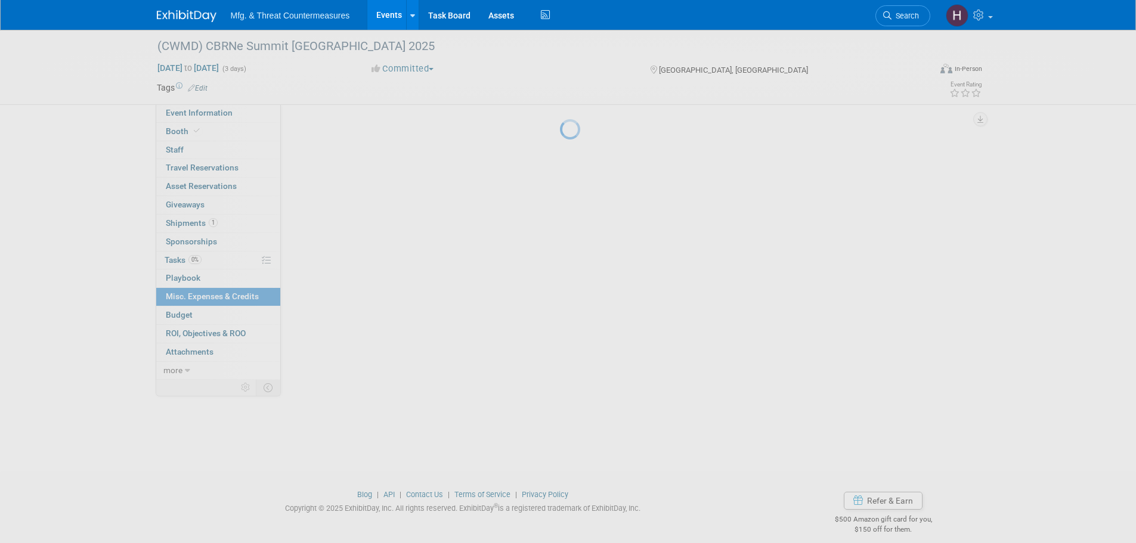
click at [560, 305] on div at bounding box center [568, 271] width 17 height 543
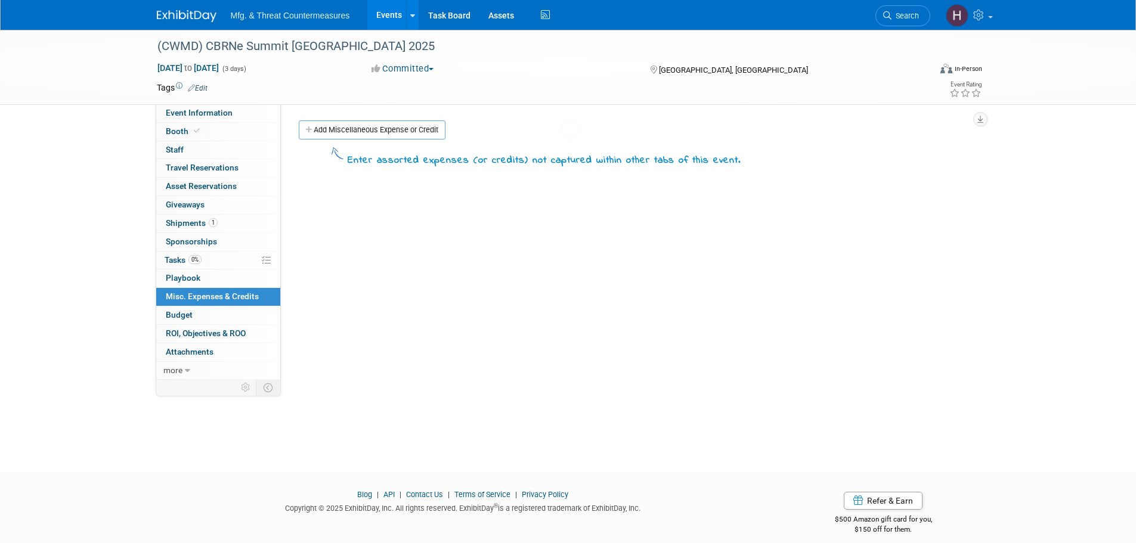
click at [185, 318] on span "Budget" at bounding box center [179, 315] width 27 height 10
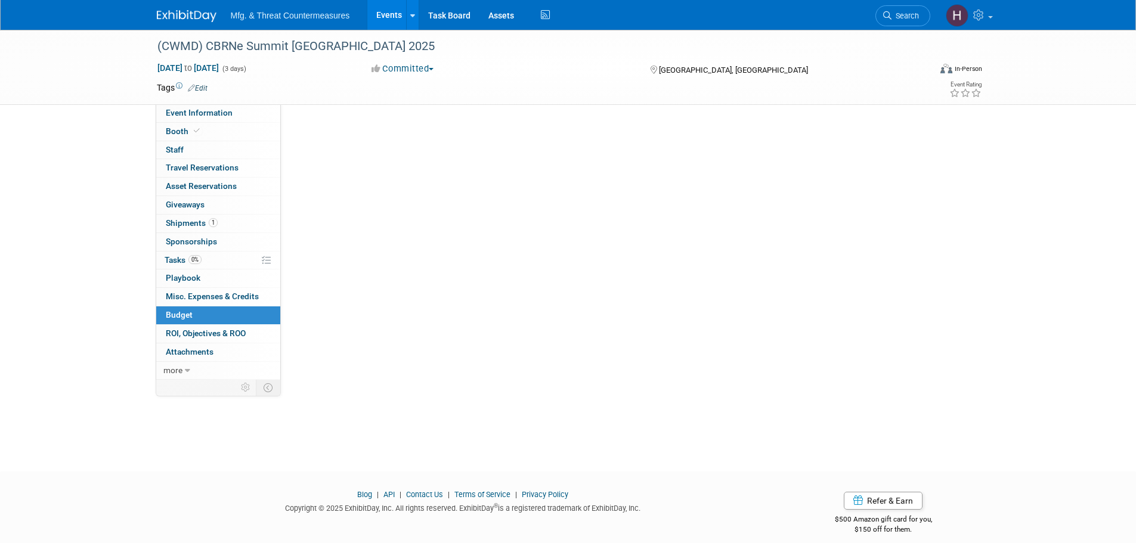
click at [185, 318] on span "Budget" at bounding box center [179, 315] width 27 height 10
click at [186, 333] on span "ROI, Objectives & ROO 0" at bounding box center [206, 334] width 80 height 10
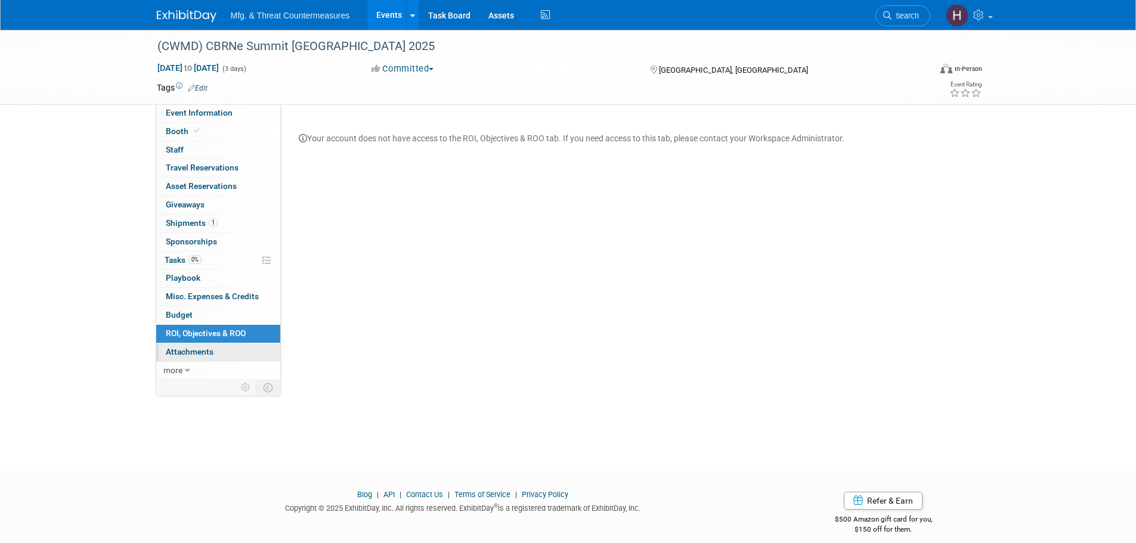
click at [194, 355] on span "Attachments 0" at bounding box center [190, 352] width 48 height 10
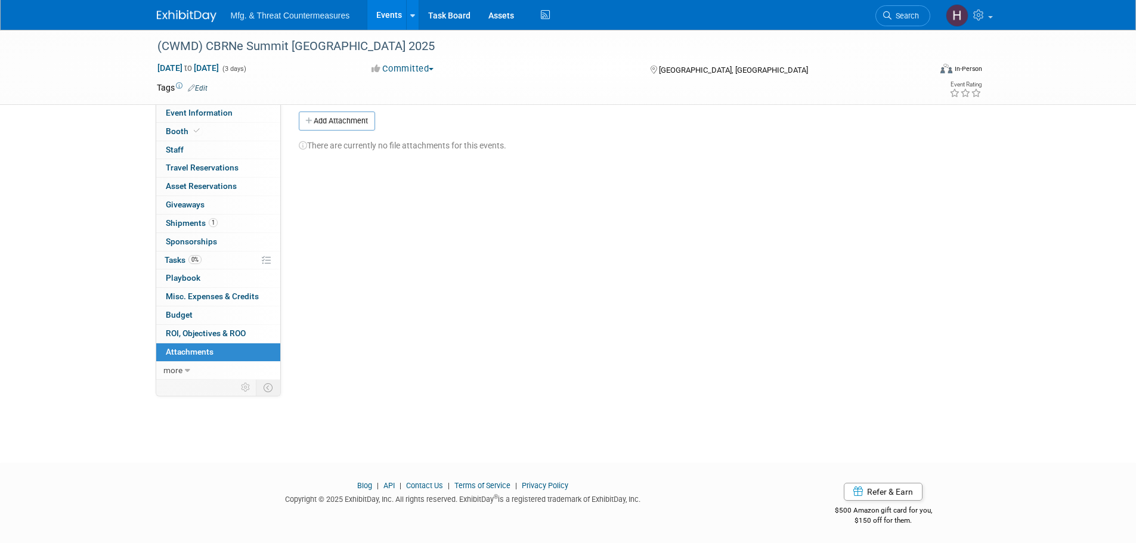
scroll to position [12, 0]
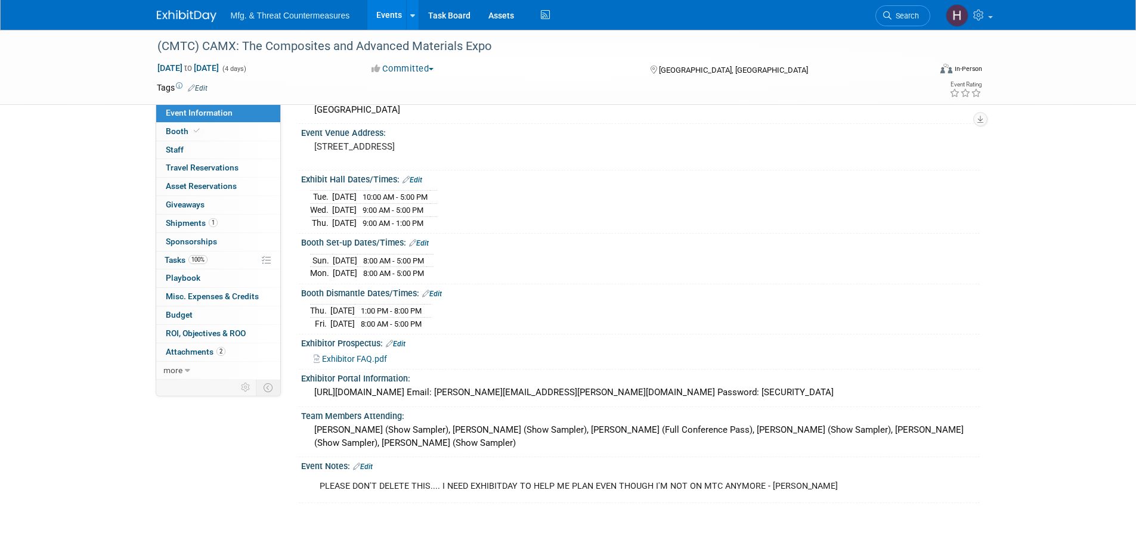
scroll to position [153, 0]
